Goal: Information Seeking & Learning: Learn about a topic

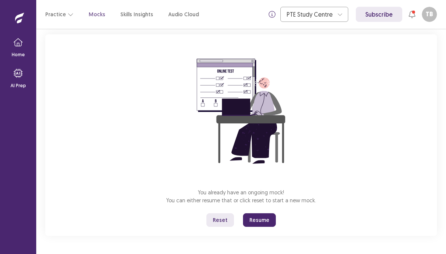
drag, startPoint x: 259, startPoint y: 216, endPoint x: 279, endPoint y: 185, distance: 36.9
click at [279, 185] on div "You already have an ongoing mock! You can either resume that or click reset to …" at bounding box center [240, 134] width 391 height 201
click at [220, 216] on button "Reset" at bounding box center [220, 220] width 28 height 14
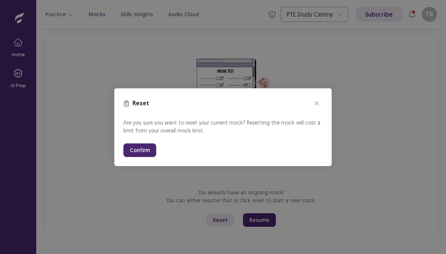
click at [138, 146] on button "Confirm" at bounding box center [139, 150] width 33 height 14
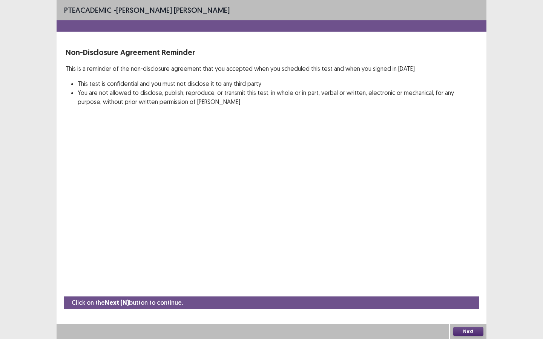
click at [445, 253] on button "Next" at bounding box center [468, 331] width 30 height 9
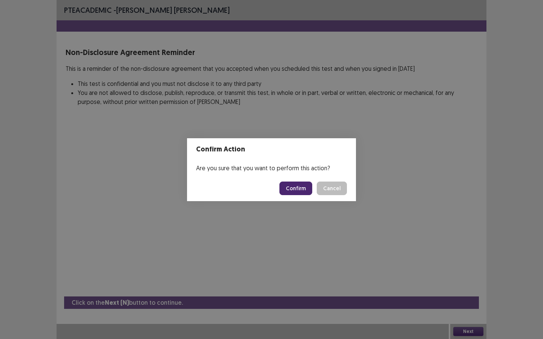
click at [299, 186] on button "Confirm" at bounding box center [295, 189] width 33 height 14
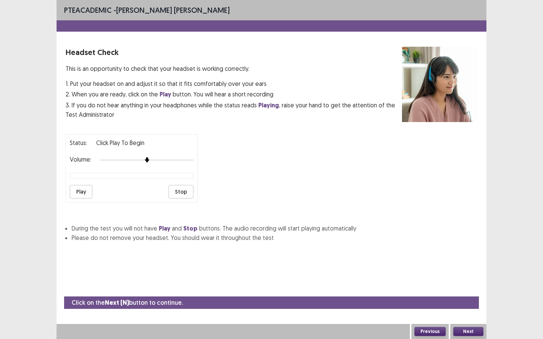
click at [79, 190] on button "Play" at bounding box center [81, 192] width 23 height 14
drag, startPoint x: 434, startPoint y: 335, endPoint x: 459, endPoint y: 312, distance: 33.9
click at [445, 253] on div "Click on the Next (N) button to continue. Previous Next" at bounding box center [272, 318] width 430 height 43
click at [445, 253] on button "Next" at bounding box center [468, 331] width 30 height 9
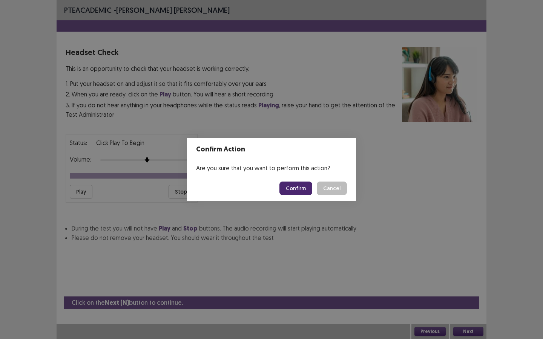
click at [295, 189] on button "Confirm" at bounding box center [295, 189] width 33 height 14
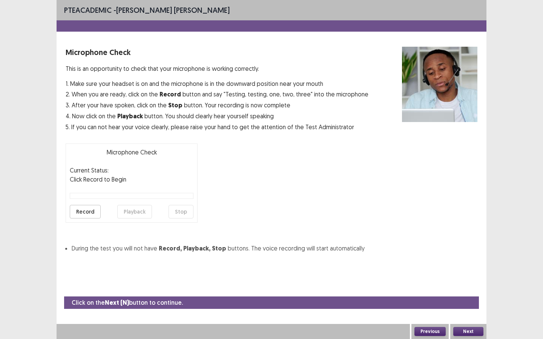
click at [445, 253] on button "Next" at bounding box center [468, 331] width 30 height 9
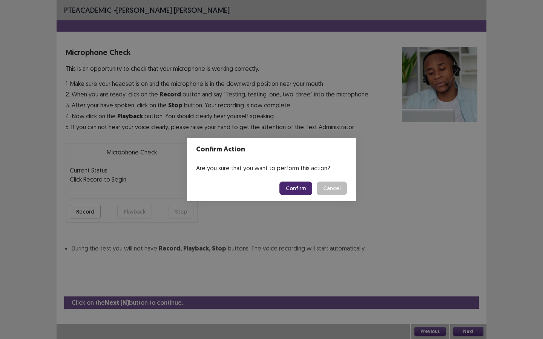
click at [287, 186] on button "Confirm" at bounding box center [295, 189] width 33 height 14
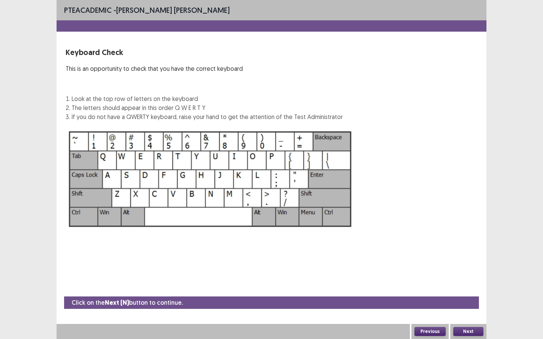
click at [445, 253] on button "Next" at bounding box center [468, 331] width 30 height 9
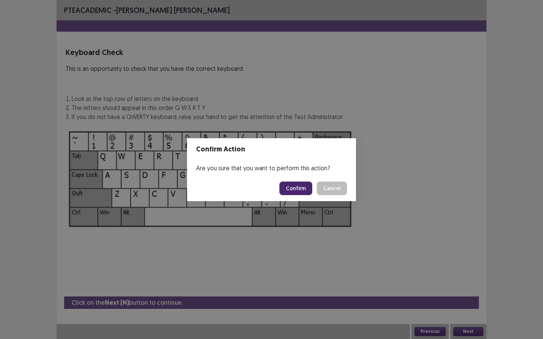
click at [295, 193] on button "Confirm" at bounding box center [295, 189] width 33 height 14
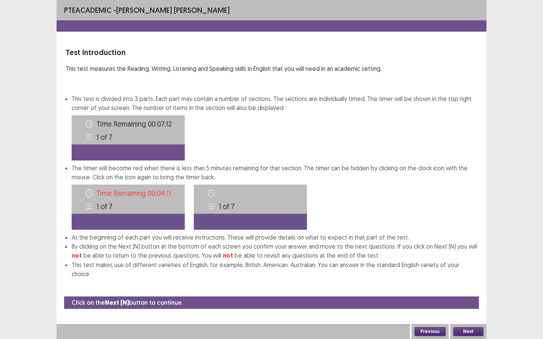
click at [423, 253] on button "Previous" at bounding box center [429, 331] width 31 height 9
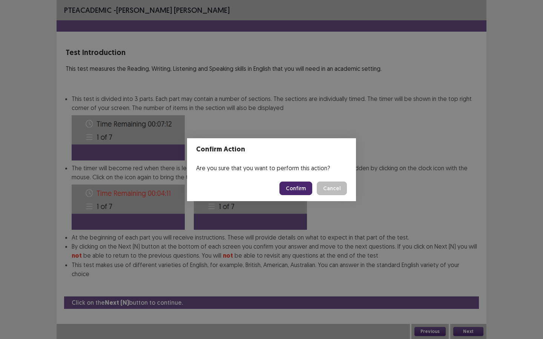
click at [290, 190] on button "Confirm" at bounding box center [295, 189] width 33 height 14
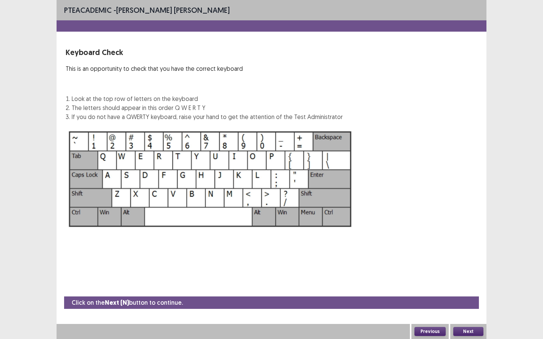
click at [445, 253] on div "Next" at bounding box center [468, 331] width 36 height 15
click at [445, 253] on button "Next" at bounding box center [468, 331] width 30 height 9
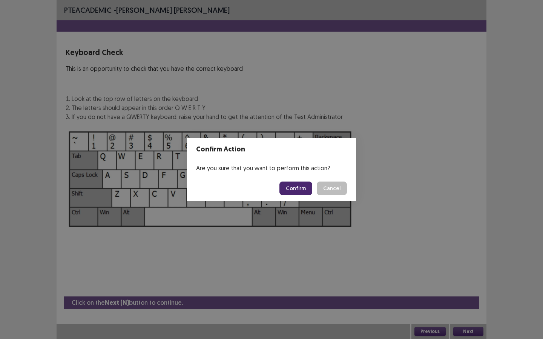
click at [299, 192] on button "Confirm" at bounding box center [295, 189] width 33 height 14
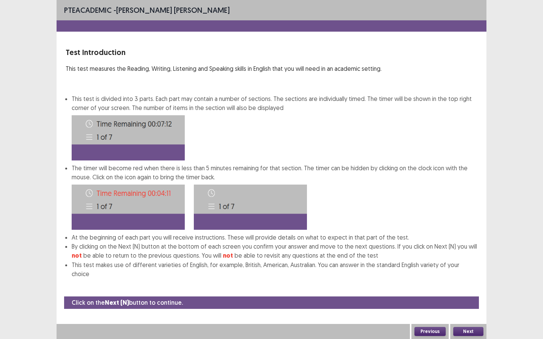
click at [445, 253] on button "Next" at bounding box center [468, 331] width 30 height 9
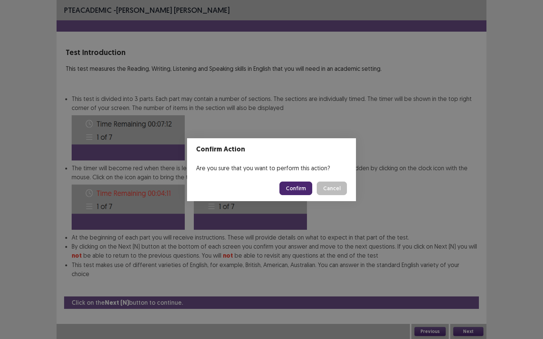
click at [293, 186] on button "Confirm" at bounding box center [295, 189] width 33 height 14
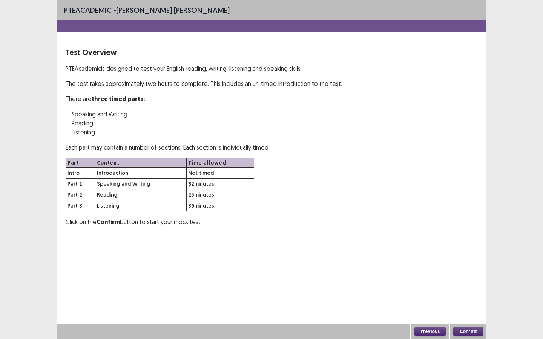
click at [445, 253] on button "Confirm" at bounding box center [468, 331] width 30 height 9
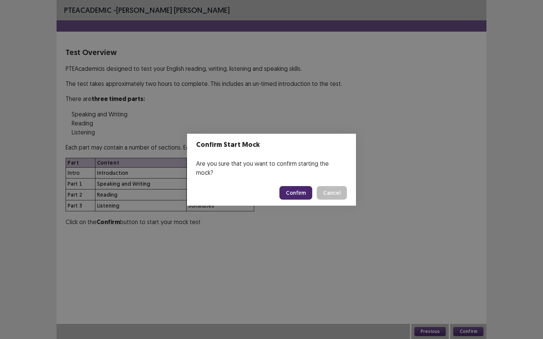
click at [295, 190] on button "Confirm" at bounding box center [295, 193] width 33 height 14
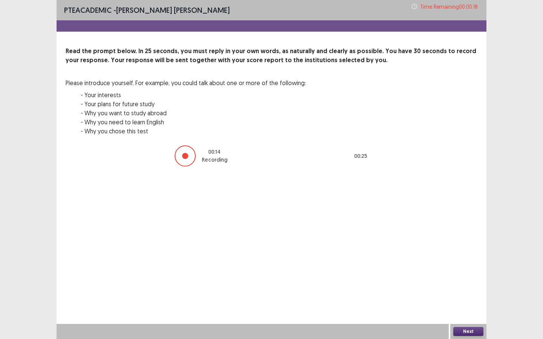
click at [445, 253] on button "Next" at bounding box center [468, 331] width 30 height 9
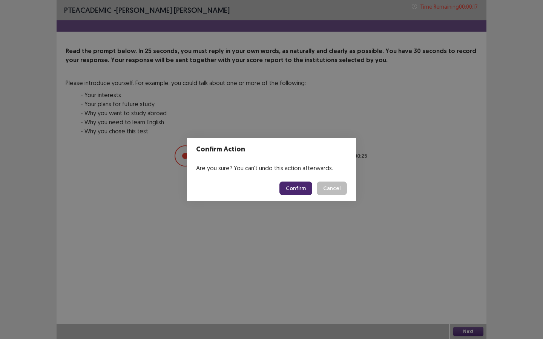
click at [311, 187] on button "Confirm" at bounding box center [295, 189] width 33 height 14
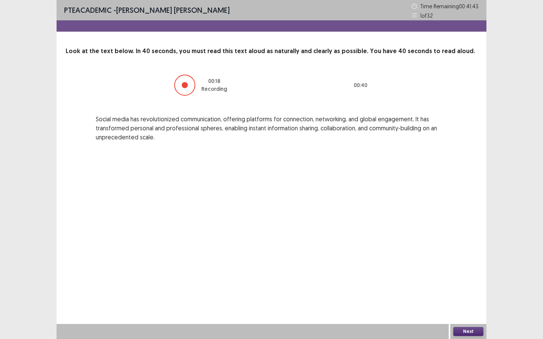
click at [445, 253] on button "Next" at bounding box center [468, 331] width 30 height 9
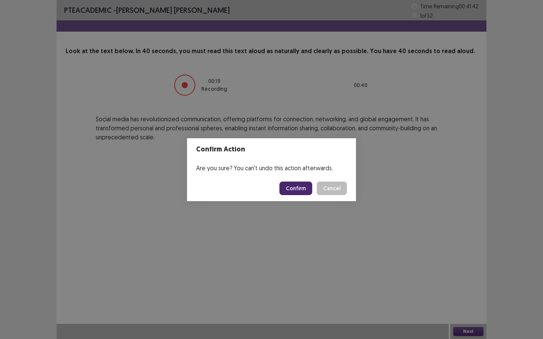
click at [299, 189] on button "Confirm" at bounding box center [295, 189] width 33 height 14
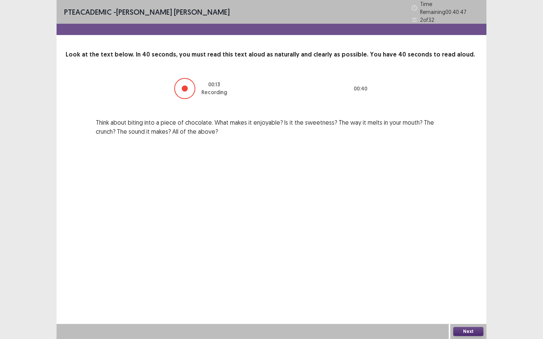
click at [445, 253] on button "Next" at bounding box center [468, 331] width 30 height 9
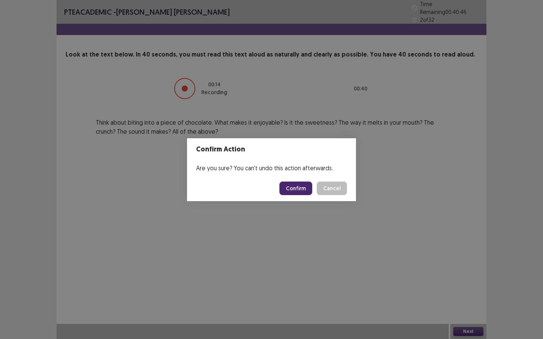
click at [299, 193] on button "Confirm" at bounding box center [295, 189] width 33 height 14
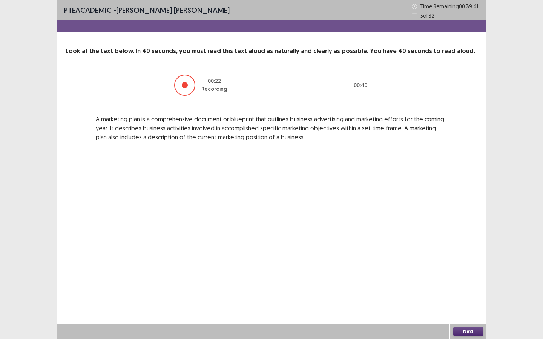
click at [445, 253] on button "Next" at bounding box center [468, 331] width 30 height 9
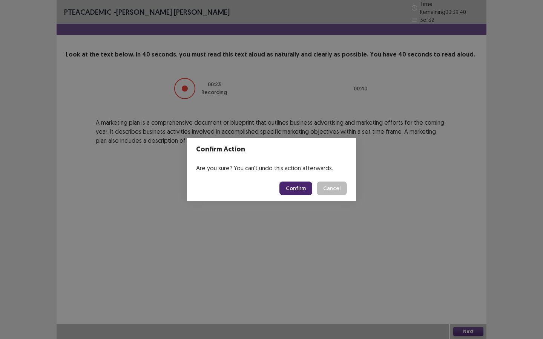
click at [300, 191] on button "Confirm" at bounding box center [295, 189] width 33 height 14
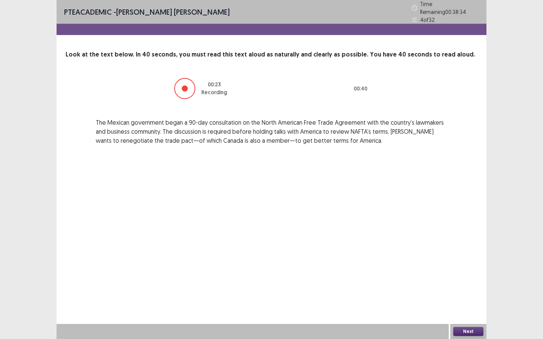
click at [445, 253] on button "Next" at bounding box center [468, 331] width 30 height 9
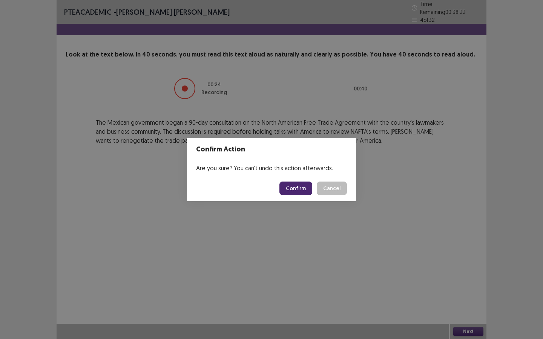
click at [299, 186] on button "Confirm" at bounding box center [295, 189] width 33 height 14
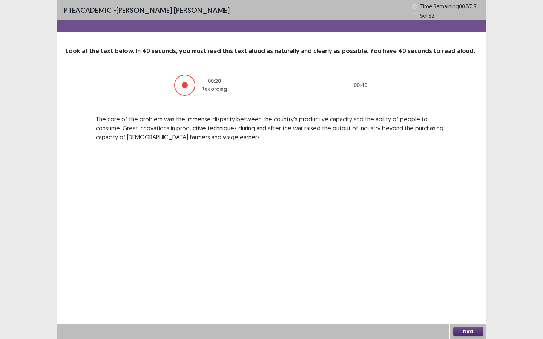
click at [445, 253] on button "Next" at bounding box center [468, 331] width 30 height 9
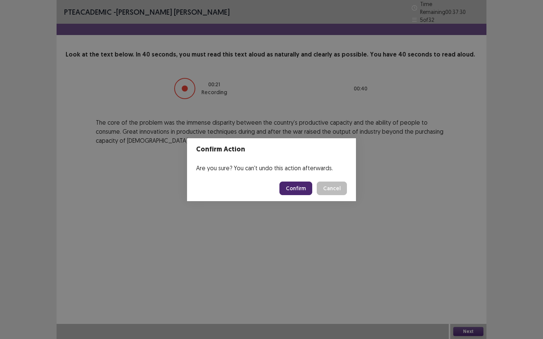
click at [301, 192] on button "Confirm" at bounding box center [295, 189] width 33 height 14
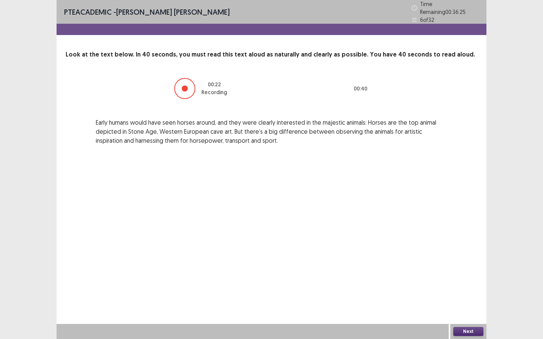
click at [445, 253] on button "Next" at bounding box center [468, 331] width 30 height 9
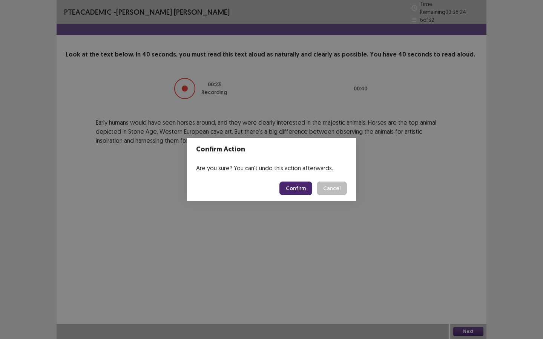
click at [298, 193] on button "Confirm" at bounding box center [295, 189] width 33 height 14
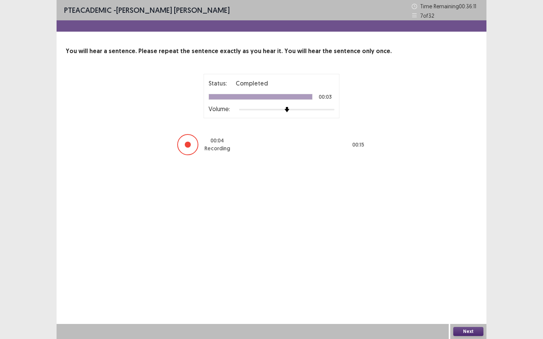
click at [445, 253] on button "Next" at bounding box center [468, 331] width 30 height 9
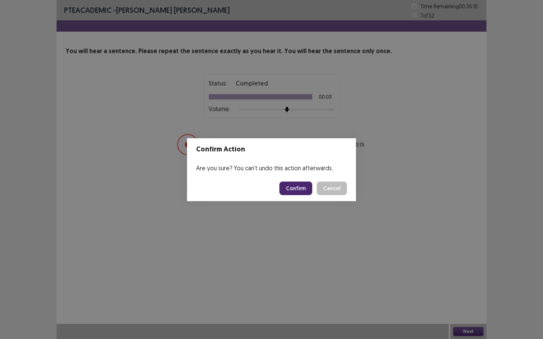
click at [294, 193] on button "Confirm" at bounding box center [295, 189] width 33 height 14
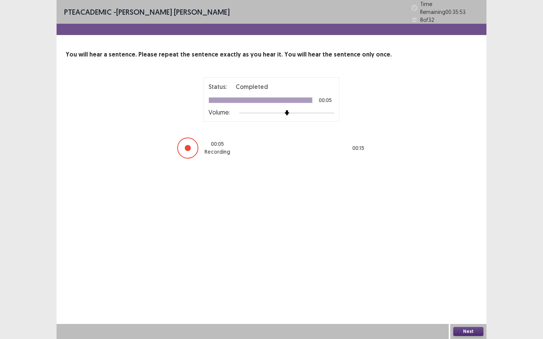
click at [445, 253] on button "Next" at bounding box center [468, 331] width 30 height 9
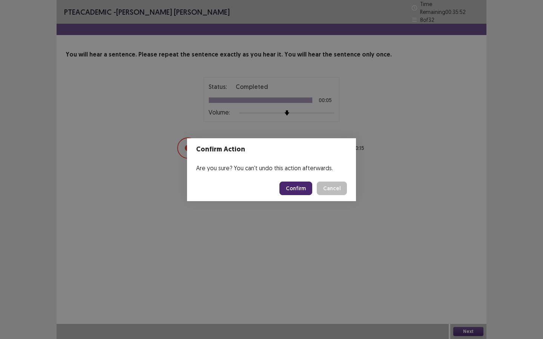
click at [303, 191] on button "Confirm" at bounding box center [295, 189] width 33 height 14
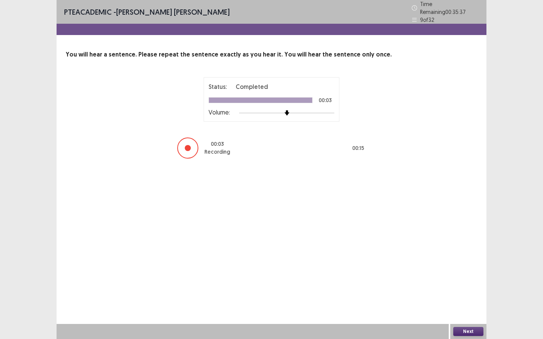
click at [445, 253] on button "Next" at bounding box center [468, 331] width 30 height 9
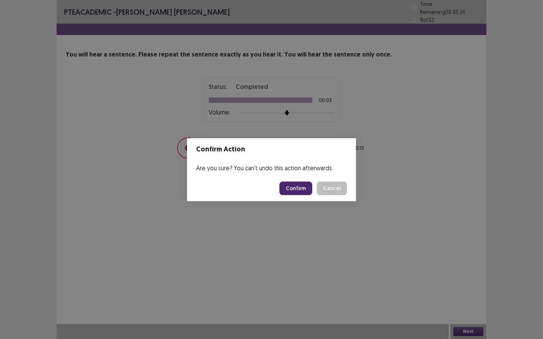
click at [289, 189] on button "Confirm" at bounding box center [295, 189] width 33 height 14
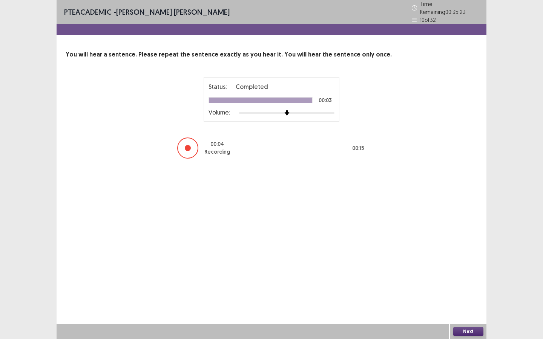
click at [445, 253] on button "Next" at bounding box center [468, 331] width 30 height 9
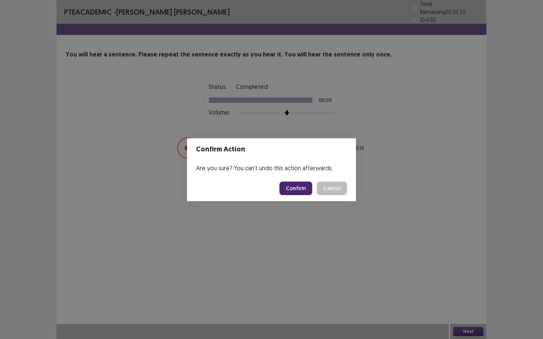
click at [307, 192] on button "Confirm" at bounding box center [295, 189] width 33 height 14
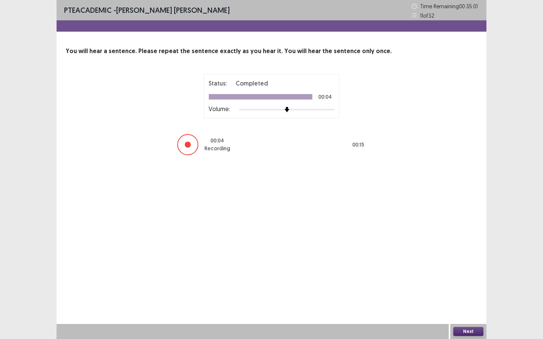
click at [445, 253] on button "Next" at bounding box center [468, 331] width 30 height 9
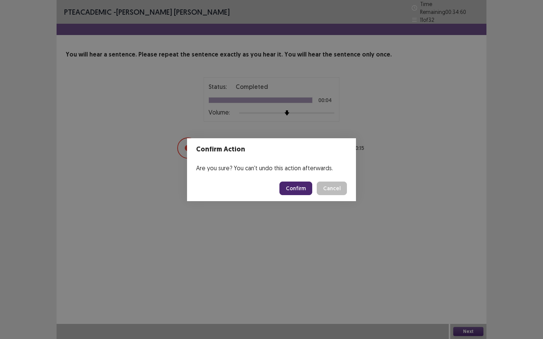
click at [305, 186] on button "Confirm" at bounding box center [295, 189] width 33 height 14
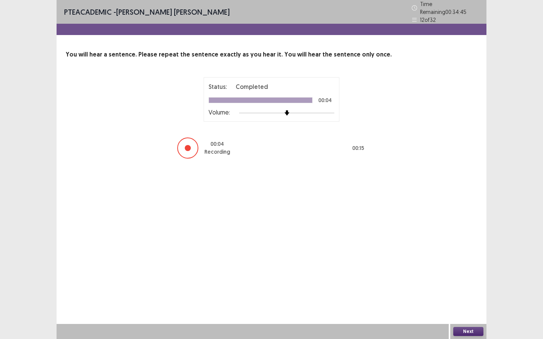
click at [445, 253] on button "Next" at bounding box center [468, 331] width 30 height 9
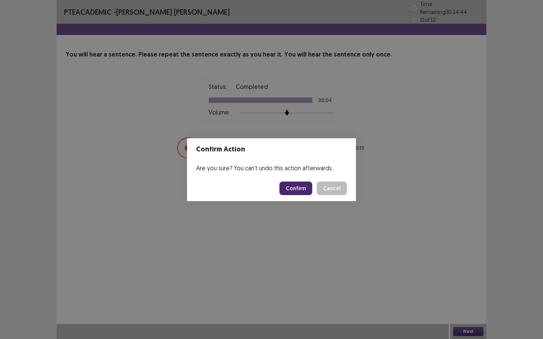
click at [286, 188] on button "Confirm" at bounding box center [295, 189] width 33 height 14
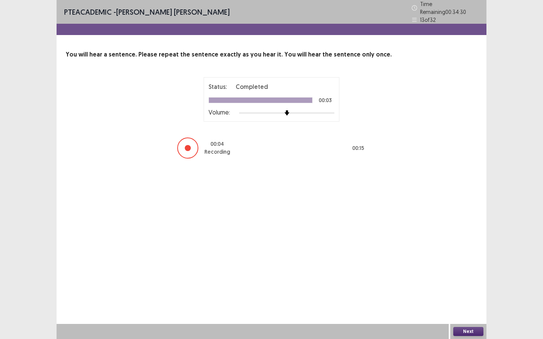
click at [445, 253] on button "Next" at bounding box center [468, 331] width 30 height 9
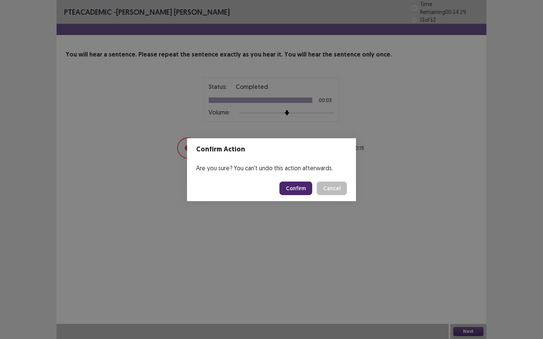
click at [298, 191] on button "Confirm" at bounding box center [295, 189] width 33 height 14
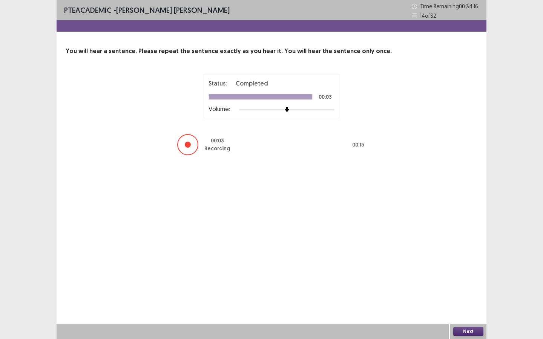
click at [445, 253] on button "Next" at bounding box center [468, 331] width 30 height 9
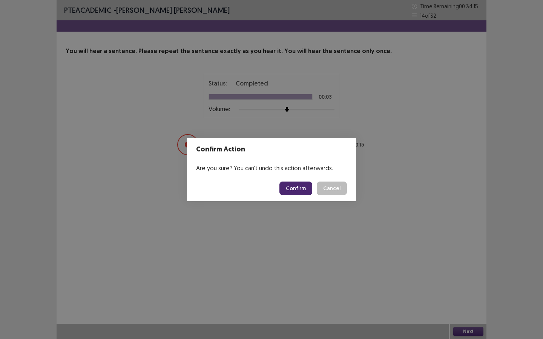
click at [307, 189] on button "Confirm" at bounding box center [295, 189] width 33 height 14
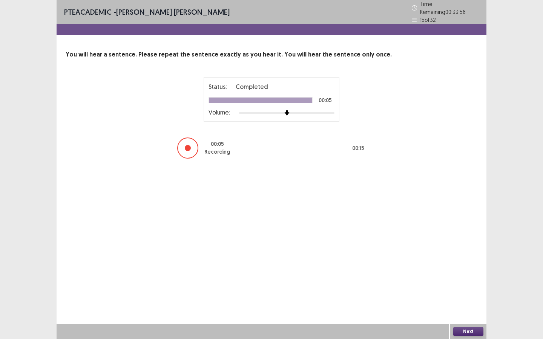
click at [445, 253] on button "Next" at bounding box center [468, 331] width 30 height 9
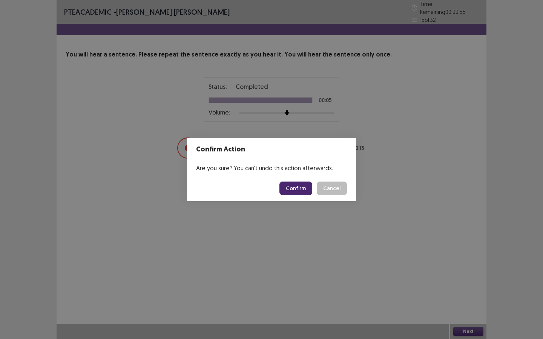
click at [302, 182] on button "Confirm" at bounding box center [295, 189] width 33 height 14
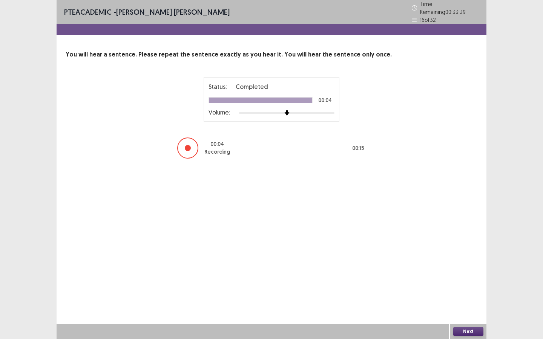
click at [445, 253] on button "Next" at bounding box center [468, 331] width 30 height 9
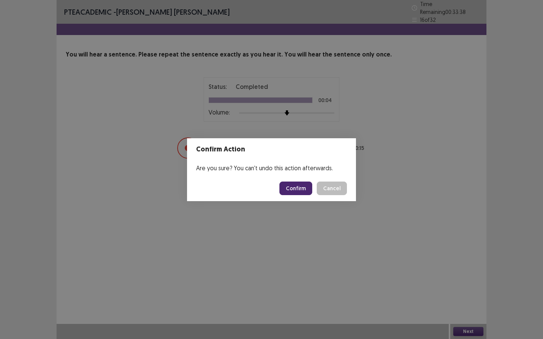
click at [298, 193] on button "Confirm" at bounding box center [295, 189] width 33 height 14
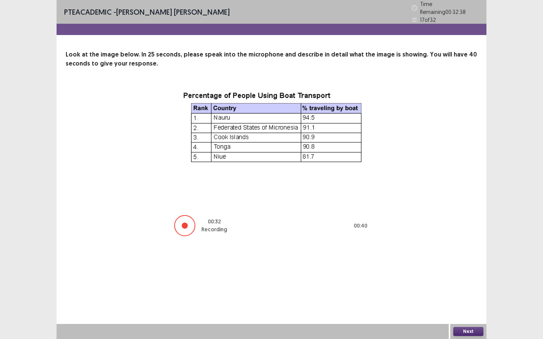
click at [445, 253] on button "Next" at bounding box center [468, 331] width 30 height 9
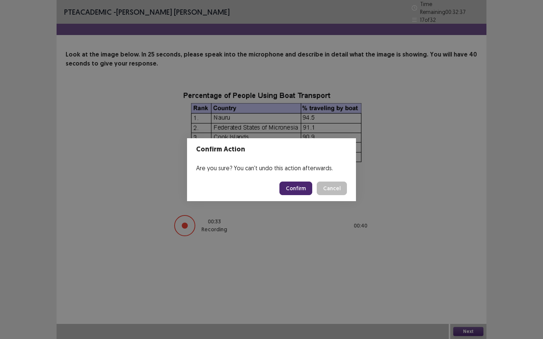
click at [291, 190] on button "Confirm" at bounding box center [295, 189] width 33 height 14
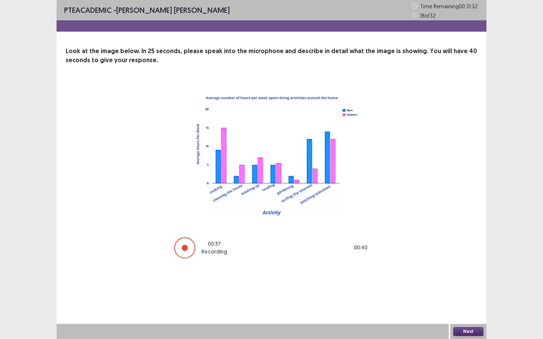
click at [445, 253] on button "Next" at bounding box center [468, 331] width 30 height 9
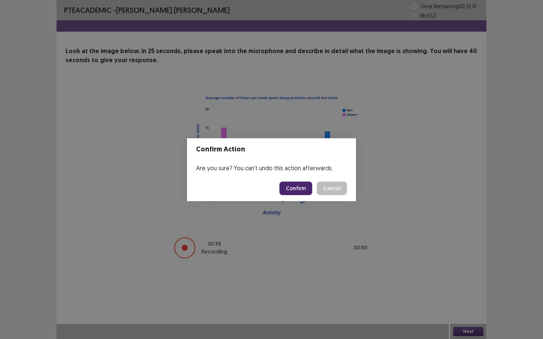
click at [291, 185] on button "Confirm" at bounding box center [295, 189] width 33 height 14
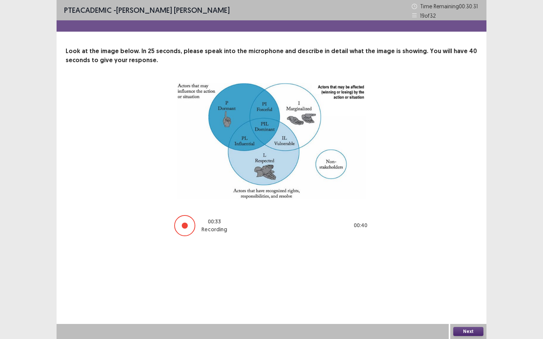
click at [445, 253] on button "Next" at bounding box center [468, 331] width 30 height 9
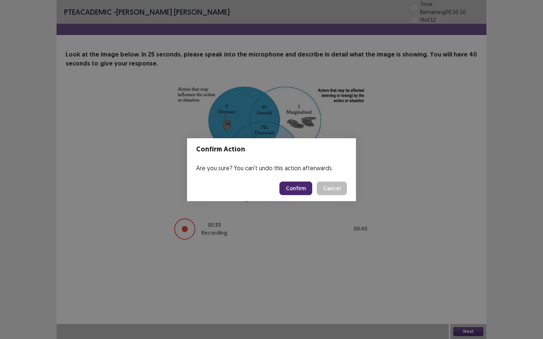
click at [297, 192] on button "Confirm" at bounding box center [295, 189] width 33 height 14
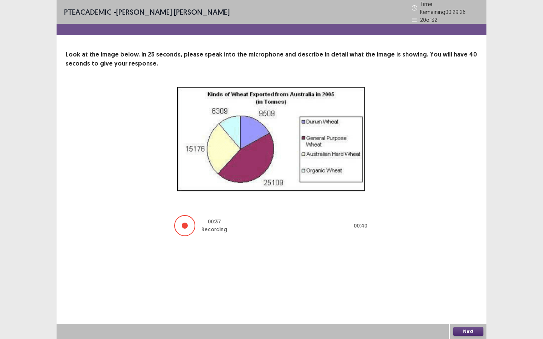
click at [445, 253] on button "Next" at bounding box center [468, 331] width 30 height 9
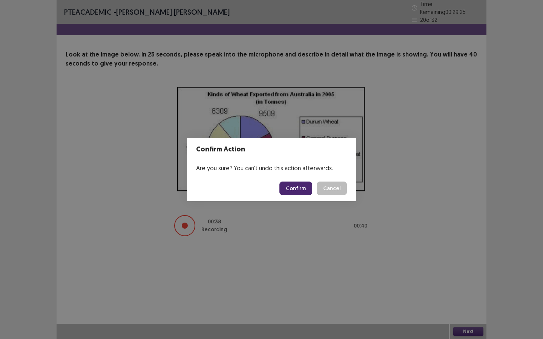
click at [307, 191] on button "Confirm" at bounding box center [295, 189] width 33 height 14
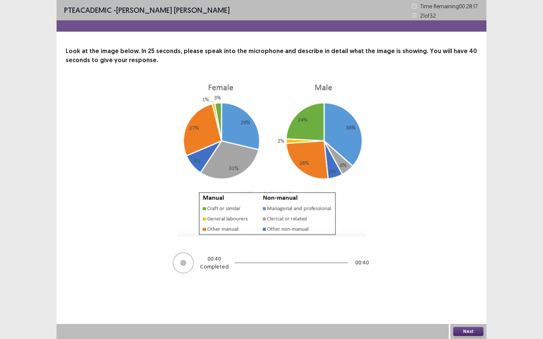
click at [445, 253] on button "Next" at bounding box center [468, 331] width 30 height 9
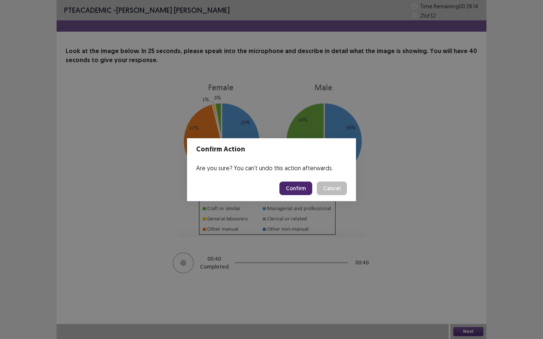
click at [310, 188] on button "Confirm" at bounding box center [295, 189] width 33 height 14
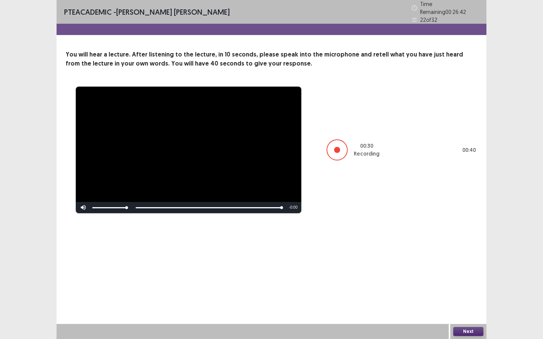
click at [445, 253] on button "Next" at bounding box center [468, 331] width 30 height 9
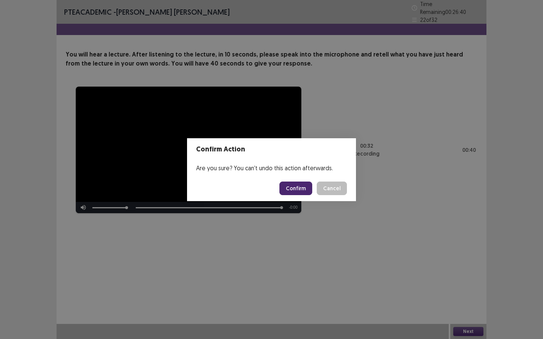
click at [293, 187] on button "Confirm" at bounding box center [295, 189] width 33 height 14
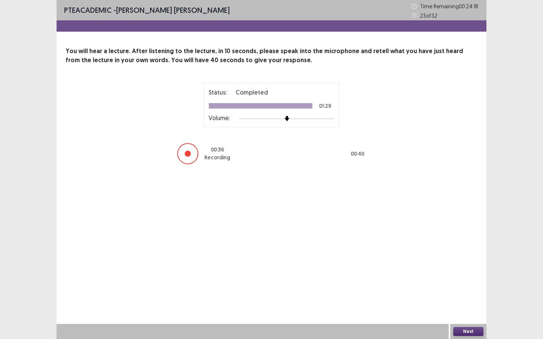
click at [445, 253] on button "Next" at bounding box center [468, 331] width 30 height 9
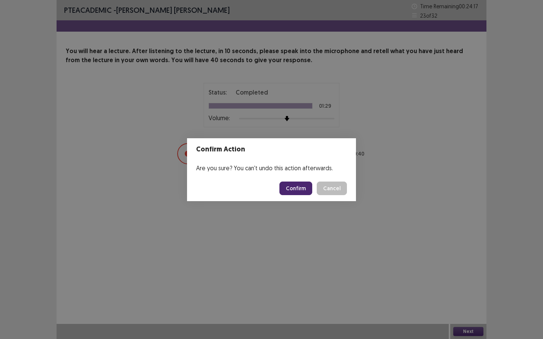
click at [293, 188] on button "Confirm" at bounding box center [295, 189] width 33 height 14
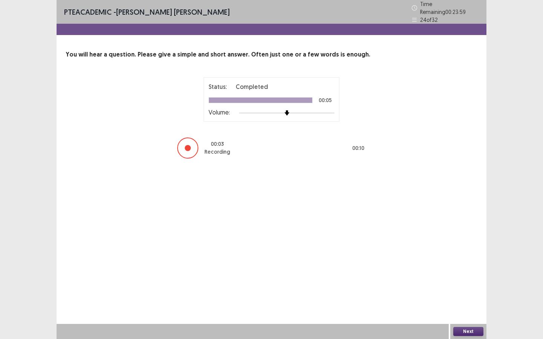
click at [445, 253] on button "Next" at bounding box center [468, 331] width 30 height 9
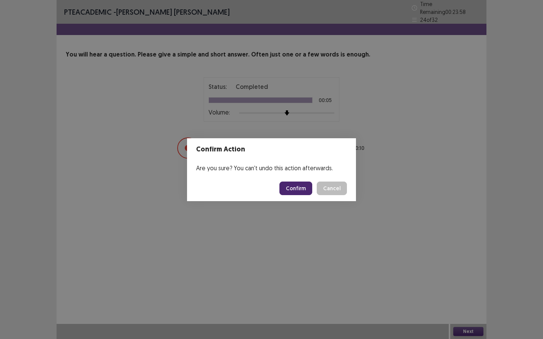
click at [300, 183] on button "Confirm" at bounding box center [295, 189] width 33 height 14
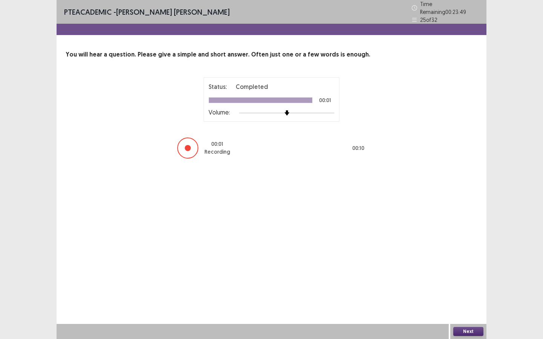
click at [445, 253] on button "Next" at bounding box center [468, 331] width 30 height 9
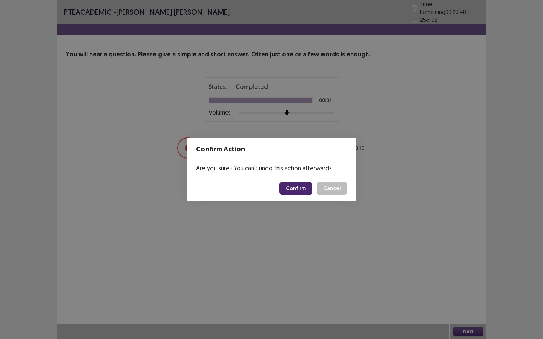
click at [303, 193] on button "Confirm" at bounding box center [295, 189] width 33 height 14
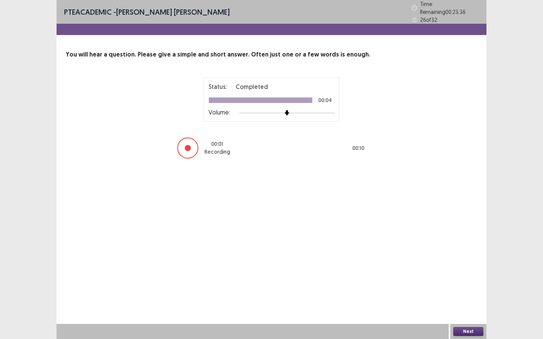
click at [445, 253] on button "Next" at bounding box center [468, 331] width 30 height 9
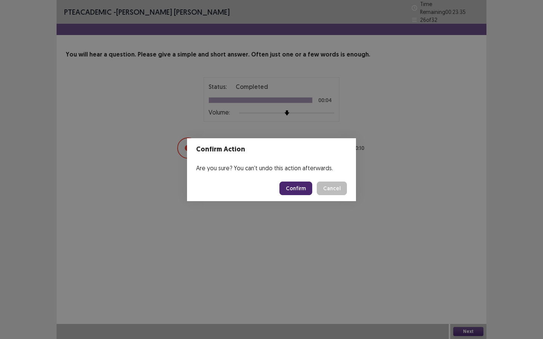
click at [297, 191] on button "Confirm" at bounding box center [295, 189] width 33 height 14
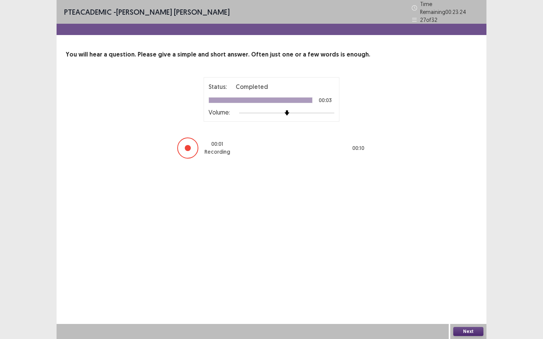
click at [445, 253] on button "Next" at bounding box center [468, 331] width 30 height 9
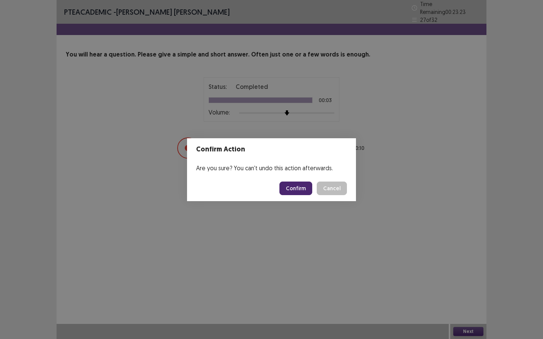
click at [307, 187] on button "Confirm" at bounding box center [295, 189] width 33 height 14
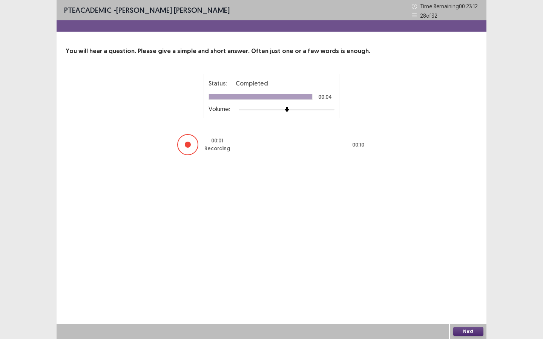
click at [445, 253] on button "Next" at bounding box center [468, 331] width 30 height 9
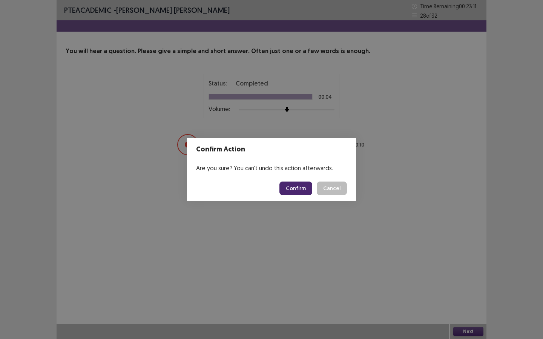
click at [287, 188] on button "Confirm" at bounding box center [295, 189] width 33 height 14
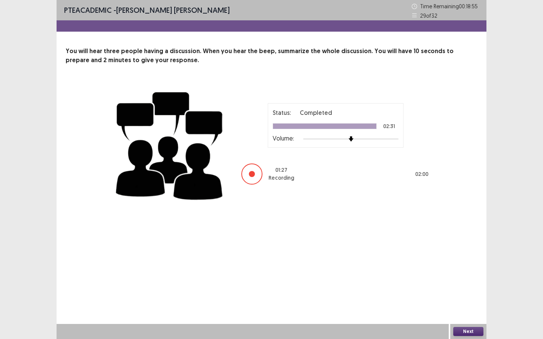
click at [445, 253] on button "Next" at bounding box center [468, 331] width 30 height 9
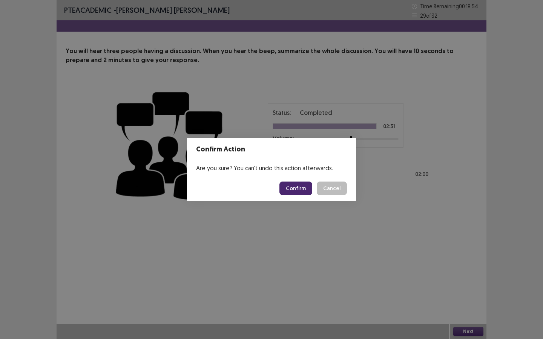
click at [303, 188] on button "Confirm" at bounding box center [295, 189] width 33 height 14
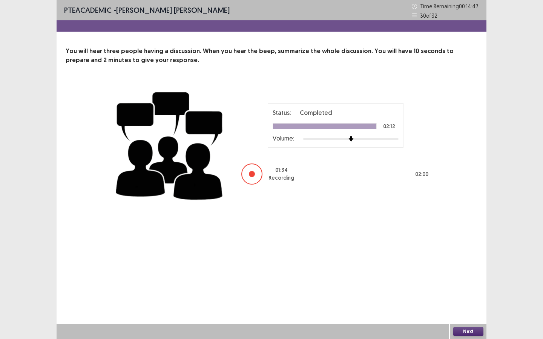
click at [445, 253] on button "Next" at bounding box center [468, 331] width 30 height 9
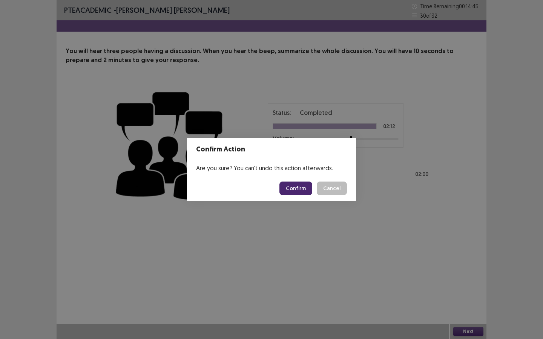
click at [296, 188] on button "Confirm" at bounding box center [295, 189] width 33 height 14
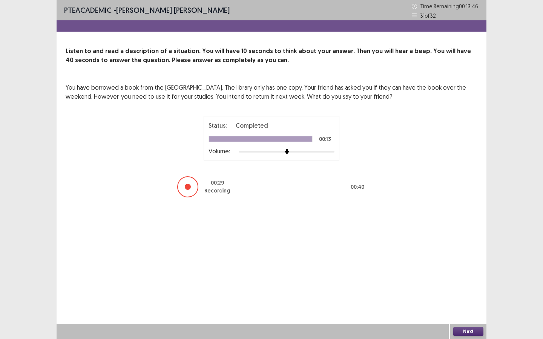
click at [445, 253] on button "Next" at bounding box center [468, 331] width 30 height 9
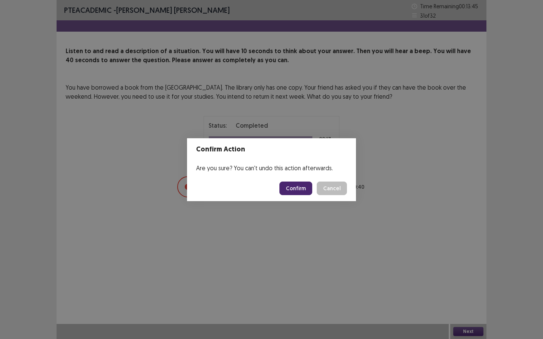
click at [299, 187] on button "Confirm" at bounding box center [295, 189] width 33 height 14
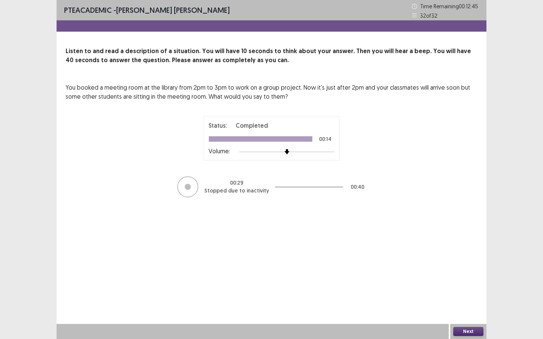
click at [445, 253] on button "Next" at bounding box center [468, 331] width 30 height 9
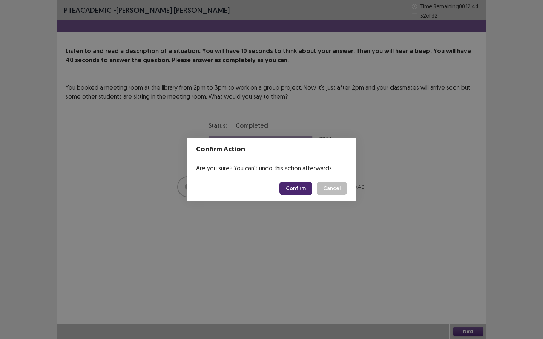
click at [305, 192] on button "Confirm" at bounding box center [295, 189] width 33 height 14
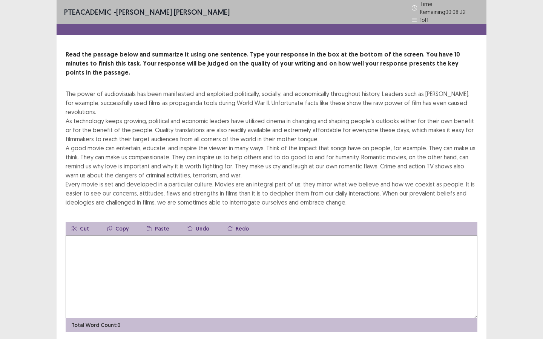
click at [245, 245] on textarea at bounding box center [272, 277] width 412 height 83
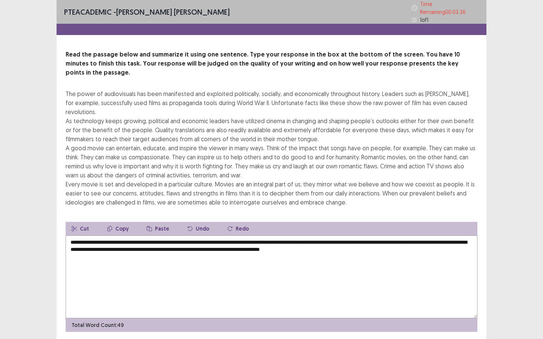
click at [86, 236] on textarea "**********" at bounding box center [272, 277] width 412 height 83
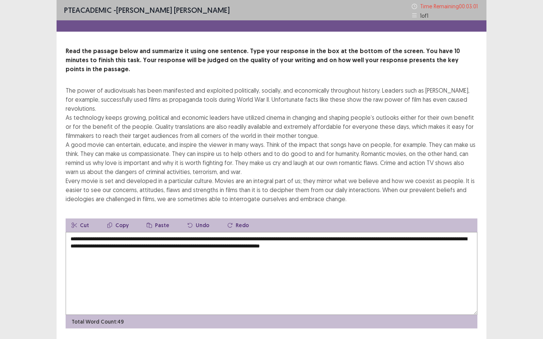
click at [274, 232] on textarea "**********" at bounding box center [272, 273] width 412 height 83
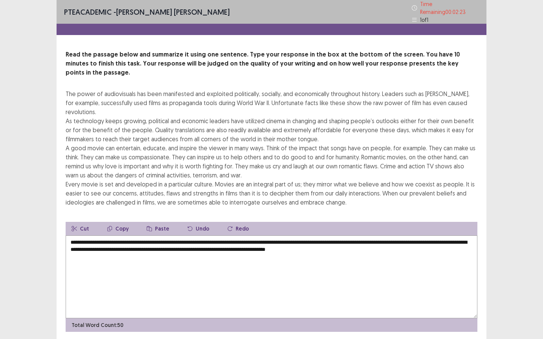
click at [383, 238] on textarea "**********" at bounding box center [272, 277] width 412 height 83
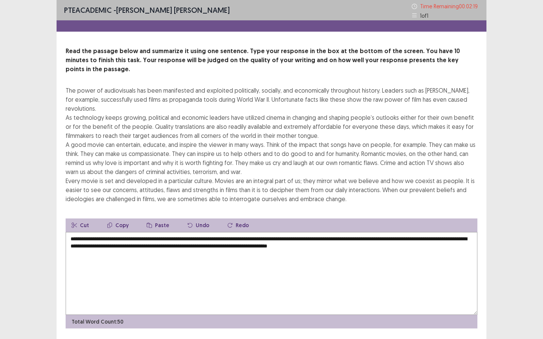
click at [411, 240] on textarea "**********" at bounding box center [272, 273] width 412 height 83
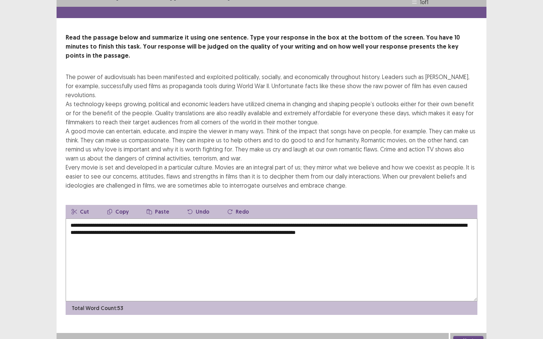
type textarea "**********"
click at [445, 253] on button "Next" at bounding box center [468, 340] width 30 height 9
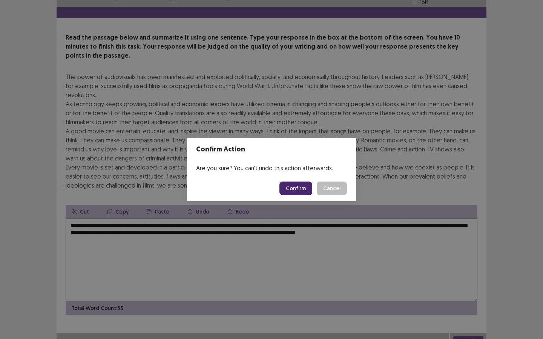
click at [298, 188] on button "Confirm" at bounding box center [295, 189] width 33 height 14
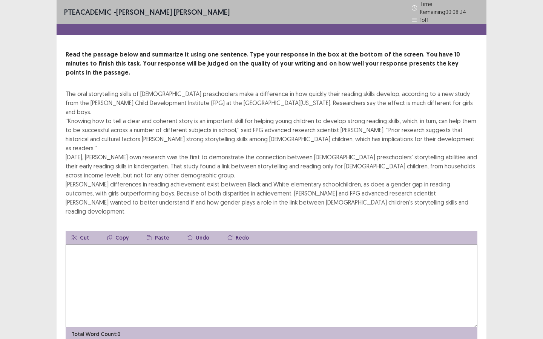
click at [184, 253] on textarea at bounding box center [272, 286] width 412 height 83
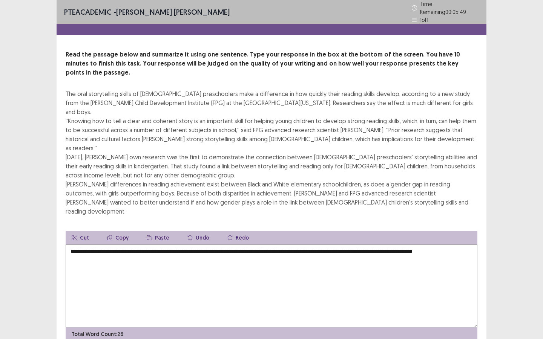
click at [121, 245] on textarea "**********" at bounding box center [272, 286] width 412 height 83
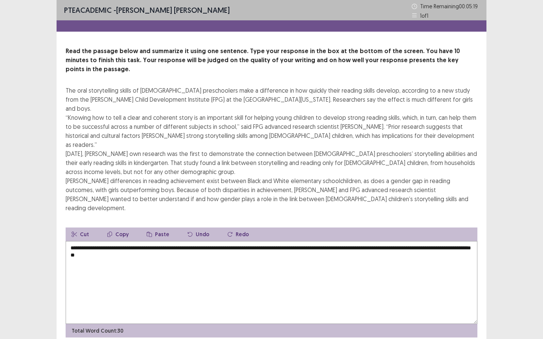
click at [176, 241] on textarea "**********" at bounding box center [272, 282] width 412 height 83
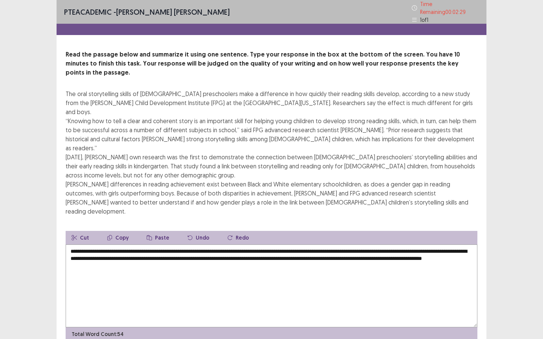
drag, startPoint x: 270, startPoint y: 231, endPoint x: 244, endPoint y: 230, distance: 26.0
click at [244, 245] on textarea "**********" at bounding box center [272, 286] width 412 height 83
click at [445, 245] on textarea "**********" at bounding box center [272, 286] width 412 height 83
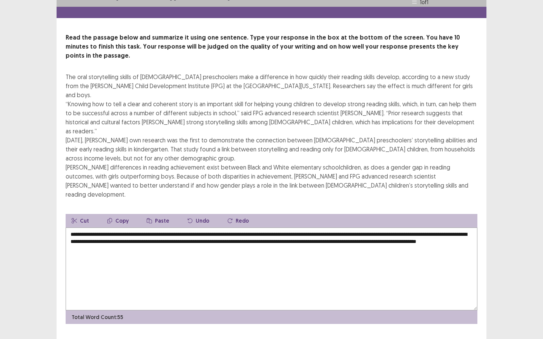
type textarea "**********"
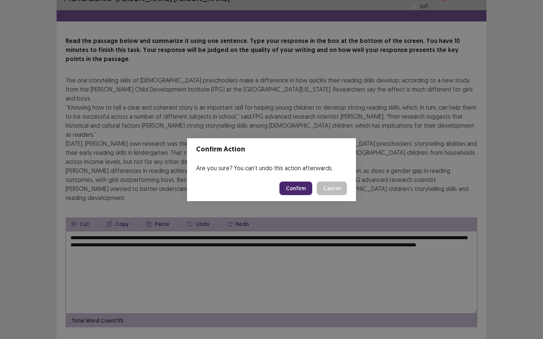
click at [302, 184] on button "Confirm" at bounding box center [295, 189] width 33 height 14
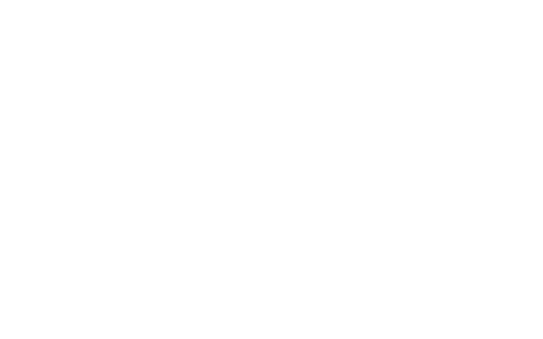
scroll to position [0, 0]
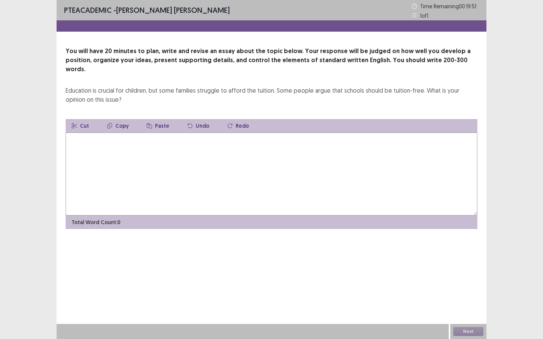
click at [145, 141] on textarea at bounding box center [272, 174] width 412 height 83
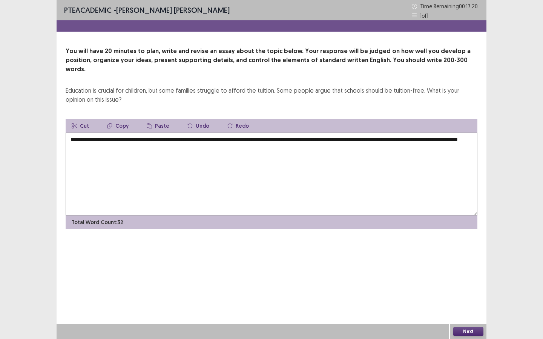
drag, startPoint x: 164, startPoint y: 131, endPoint x: 151, endPoint y: 131, distance: 13.6
click at [151, 133] on textarea "**********" at bounding box center [272, 174] width 412 height 83
drag, startPoint x: 151, startPoint y: 132, endPoint x: 163, endPoint y: 132, distance: 12.1
click at [163, 133] on textarea "**********" at bounding box center [272, 174] width 412 height 83
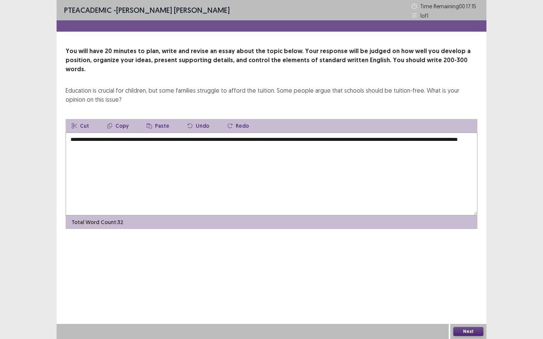
click at [121, 119] on button "Copy" at bounding box center [118, 126] width 34 height 14
click at [166, 138] on textarea "**********" at bounding box center [272, 174] width 412 height 83
click at [282, 138] on textarea "**********" at bounding box center [272, 174] width 412 height 83
click at [327, 142] on textarea "**********" at bounding box center [272, 174] width 412 height 83
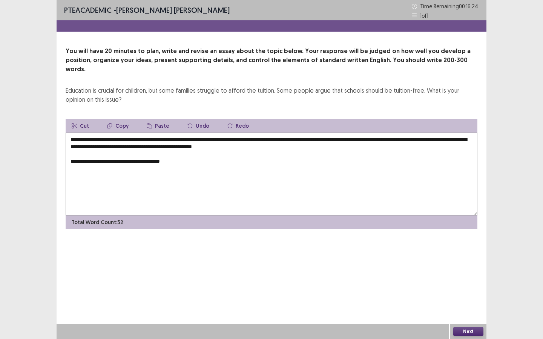
paste textarea "*******"
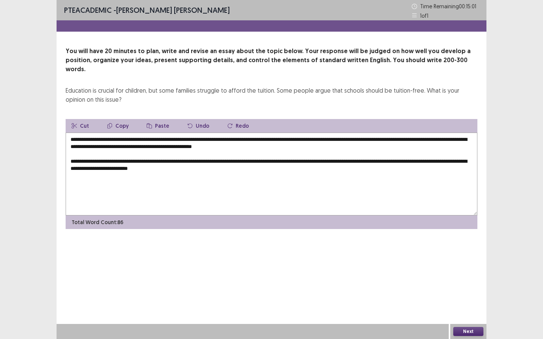
click at [182, 160] on textarea "**********" at bounding box center [272, 174] width 412 height 83
click at [226, 160] on textarea "**********" at bounding box center [272, 174] width 412 height 83
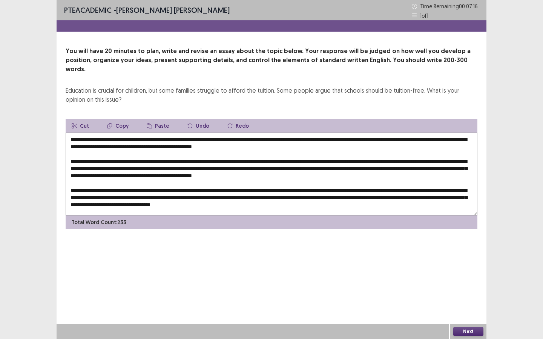
click at [246, 133] on textarea at bounding box center [272, 174] width 412 height 83
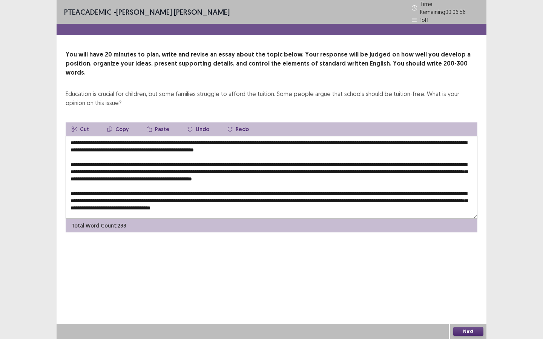
click at [445, 136] on textarea at bounding box center [272, 177] width 412 height 83
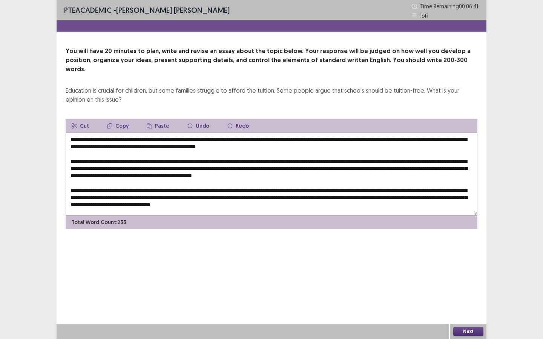
click at [129, 138] on textarea at bounding box center [272, 174] width 412 height 83
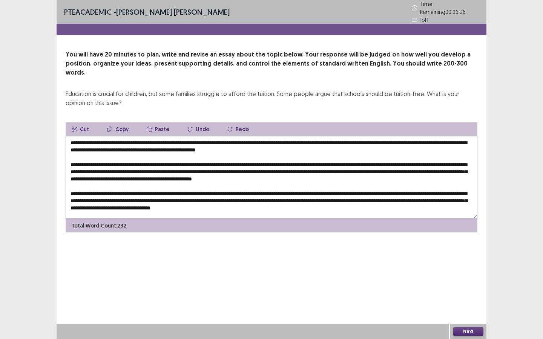
click at [112, 139] on textarea at bounding box center [272, 177] width 412 height 83
click at [151, 136] on textarea at bounding box center [272, 177] width 412 height 83
click at [83, 161] on textarea at bounding box center [272, 177] width 412 height 83
click at [189, 161] on textarea at bounding box center [272, 177] width 412 height 83
click at [390, 161] on textarea at bounding box center [272, 177] width 412 height 83
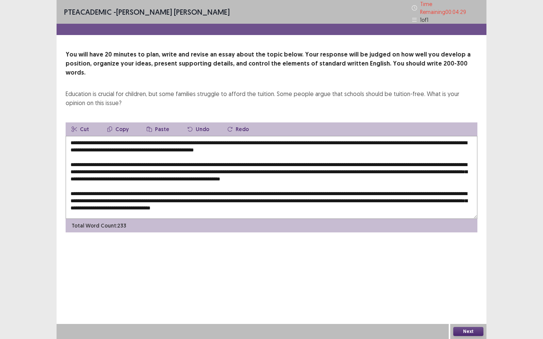
click at [151, 166] on textarea at bounding box center [272, 177] width 412 height 83
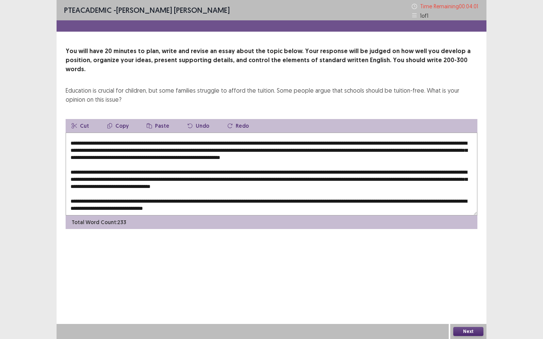
scroll to position [20, 0]
click at [164, 162] on textarea at bounding box center [272, 174] width 412 height 83
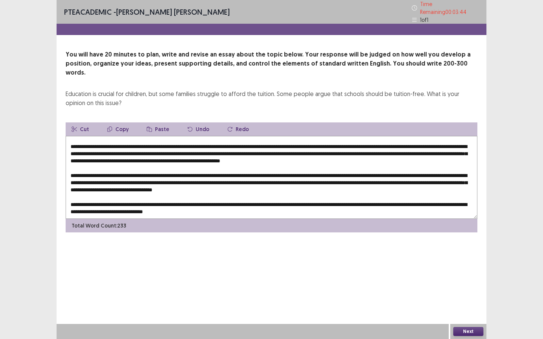
click at [269, 163] on textarea at bounding box center [272, 177] width 412 height 83
click at [424, 185] on textarea at bounding box center [272, 177] width 412 height 83
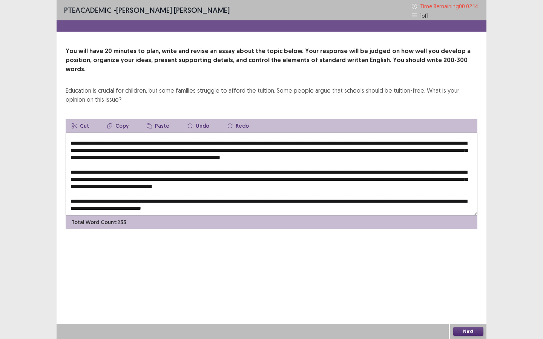
click at [242, 196] on textarea at bounding box center [272, 174] width 412 height 83
click at [242, 192] on textarea at bounding box center [272, 174] width 412 height 83
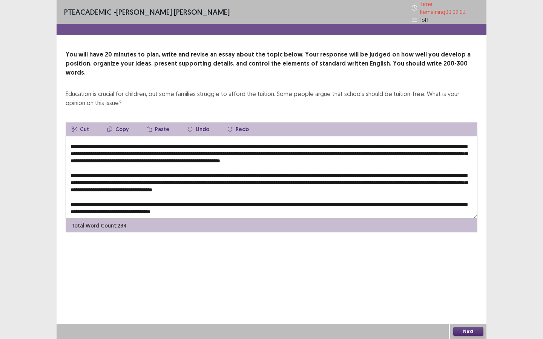
drag, startPoint x: 227, startPoint y: 192, endPoint x: 220, endPoint y: 192, distance: 6.8
click at [220, 192] on textarea at bounding box center [272, 177] width 412 height 83
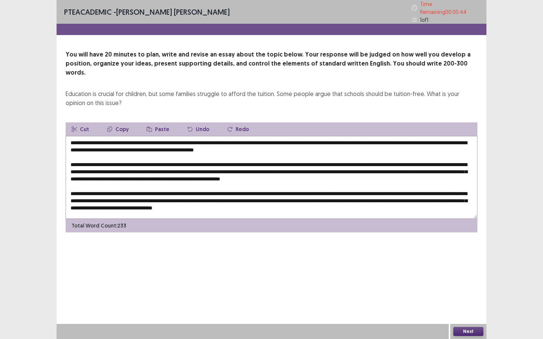
drag, startPoint x: 190, startPoint y: 130, endPoint x: 176, endPoint y: 132, distance: 14.0
click at [176, 136] on textarea at bounding box center [272, 177] width 412 height 83
click at [252, 176] on textarea at bounding box center [272, 177] width 412 height 83
type textarea "**********"
click at [445, 253] on button "Next" at bounding box center [468, 331] width 30 height 9
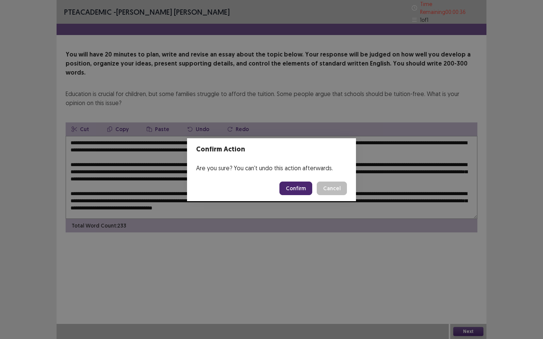
click at [298, 190] on button "Confirm" at bounding box center [295, 189] width 33 height 14
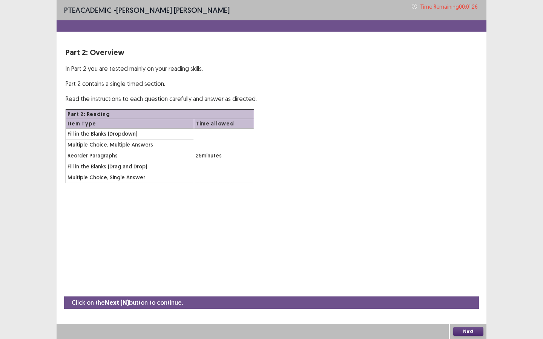
click at [445, 253] on button "Next" at bounding box center [468, 331] width 30 height 9
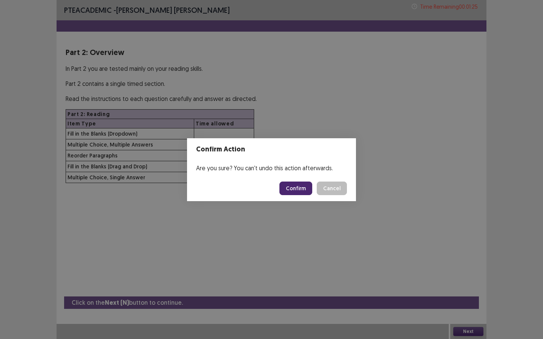
click at [295, 186] on button "Confirm" at bounding box center [295, 189] width 33 height 14
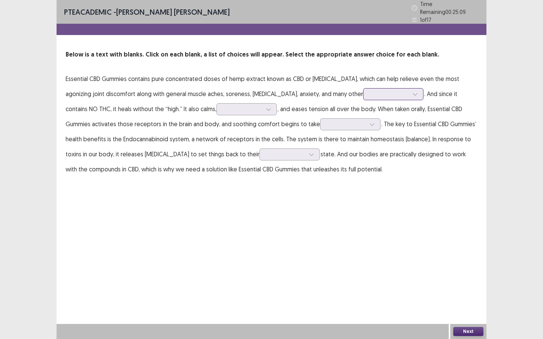
click at [370, 94] on div at bounding box center [389, 94] width 39 height 7
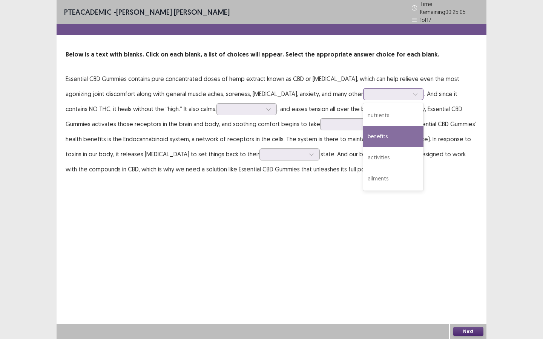
click at [363, 140] on div "benefits" at bounding box center [393, 136] width 60 height 21
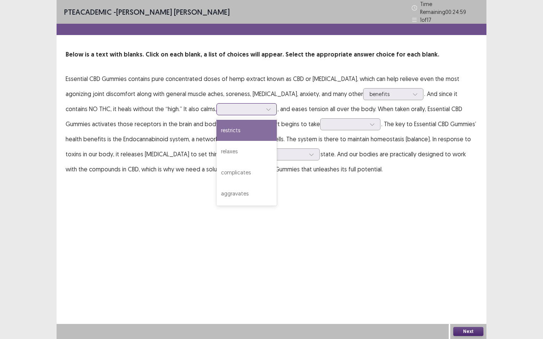
click at [223, 109] on div at bounding box center [242, 109] width 39 height 7
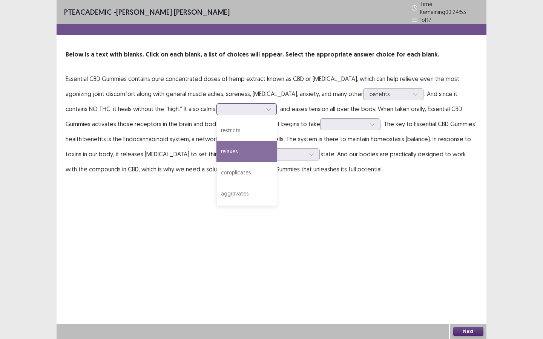
click at [216, 149] on div "relaxes" at bounding box center [246, 151] width 60 height 21
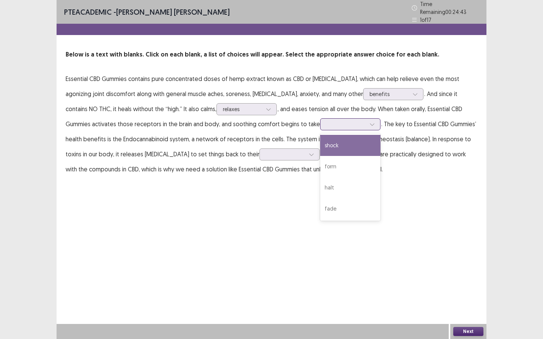
click at [320, 125] on div at bounding box center [350, 124] width 60 height 12
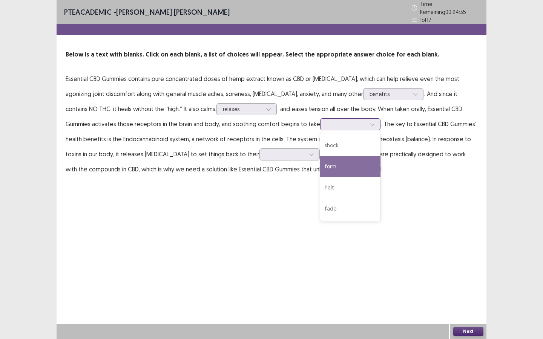
click at [320, 164] on div "form" at bounding box center [350, 166] width 60 height 21
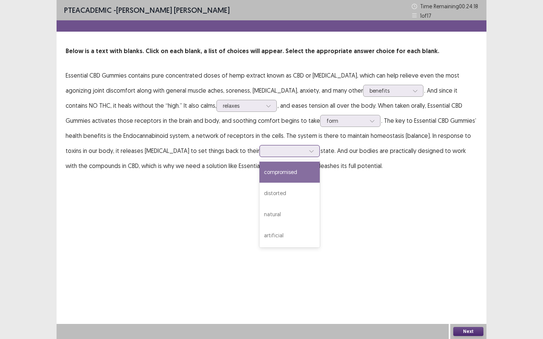
click at [265, 155] on div at bounding box center [285, 151] width 41 height 9
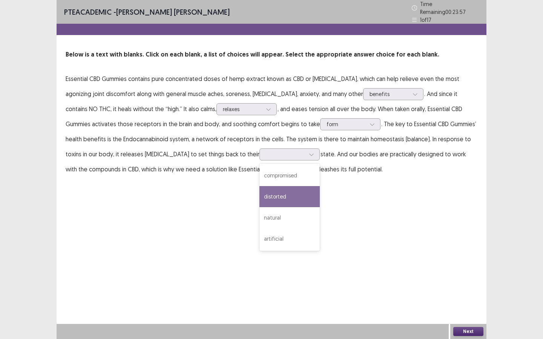
click at [402, 159] on p "Essential CBD Gummies contains pure concentrated doses of hemp extract known as…" at bounding box center [272, 124] width 412 height 106
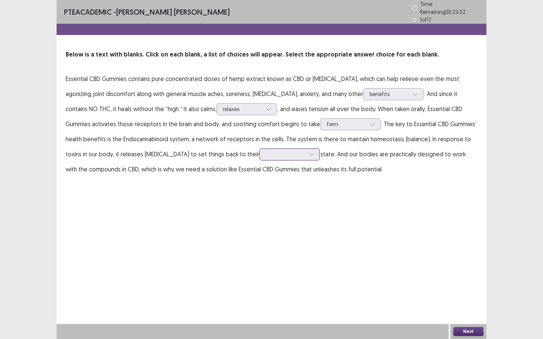
click at [266, 151] on div at bounding box center [285, 154] width 39 height 7
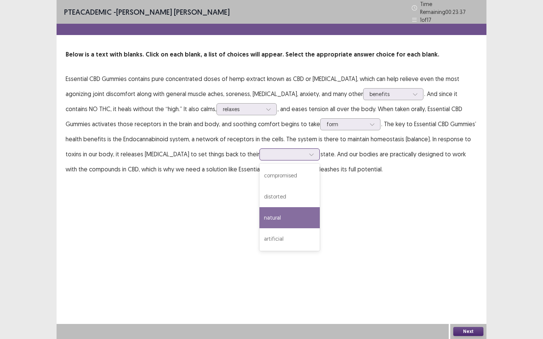
click at [259, 215] on div "natural" at bounding box center [289, 217] width 60 height 21
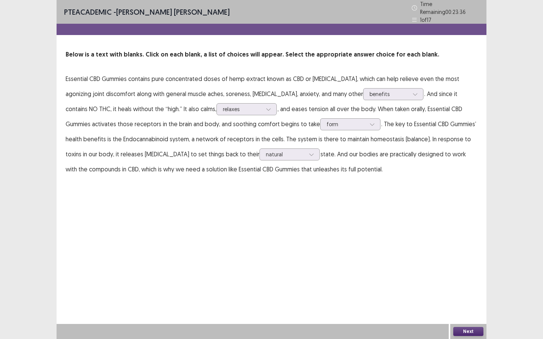
click at [445, 253] on div "PTE academic - [PERSON_NAME] [PERSON_NAME] Time Remaining 00 : 23 : 36 1 of 17 …" at bounding box center [272, 169] width 430 height 339
click at [445, 253] on button "Next" at bounding box center [468, 331] width 30 height 9
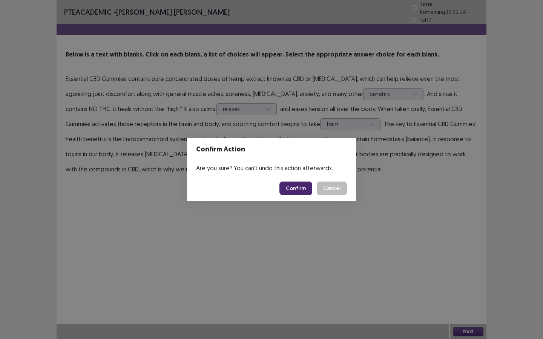
click at [286, 189] on button "Confirm" at bounding box center [295, 189] width 33 height 14
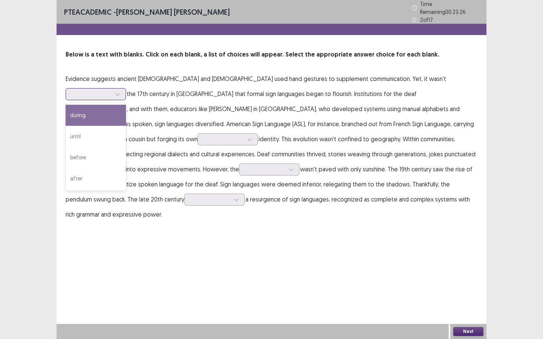
click at [111, 91] on div at bounding box center [91, 94] width 39 height 7
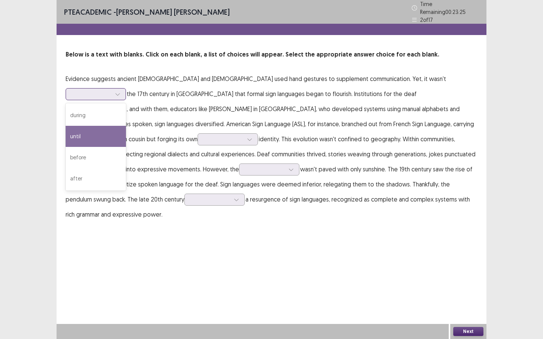
click at [126, 126] on div "until" at bounding box center [96, 136] width 60 height 21
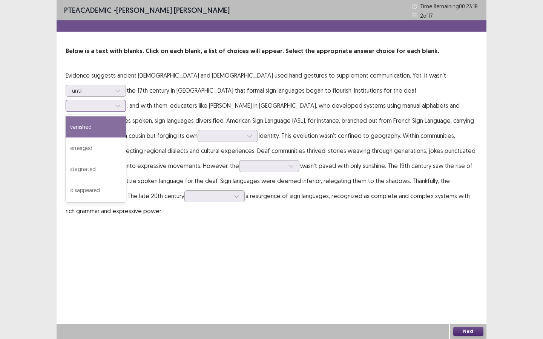
click at [111, 102] on div at bounding box center [91, 105] width 39 height 7
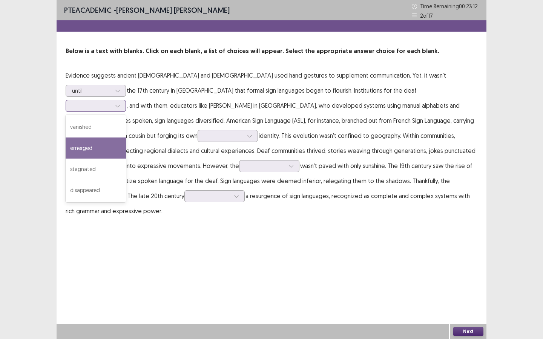
click at [126, 138] on div "emerged" at bounding box center [96, 148] width 60 height 21
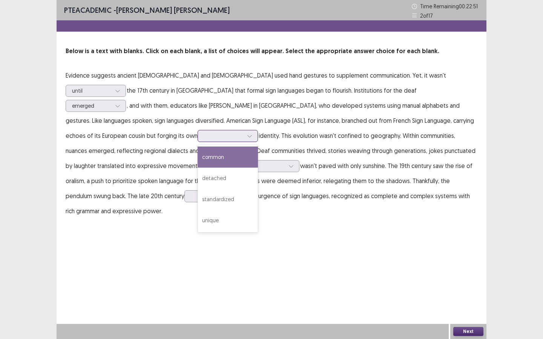
click at [258, 130] on div at bounding box center [228, 136] width 60 height 12
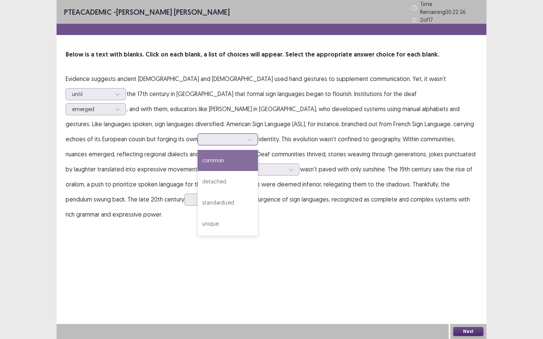
click at [258, 150] on div "common" at bounding box center [228, 160] width 60 height 21
click at [243, 134] on div "common" at bounding box center [223, 139] width 39 height 11
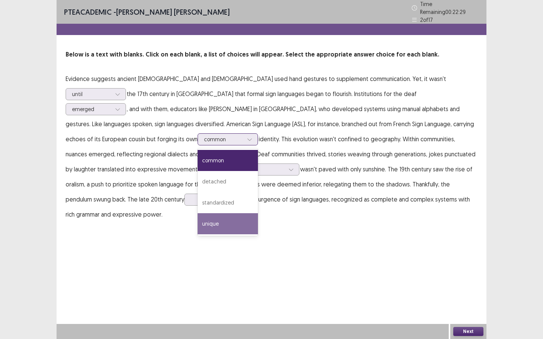
click at [258, 213] on div "unique" at bounding box center [228, 223] width 60 height 21
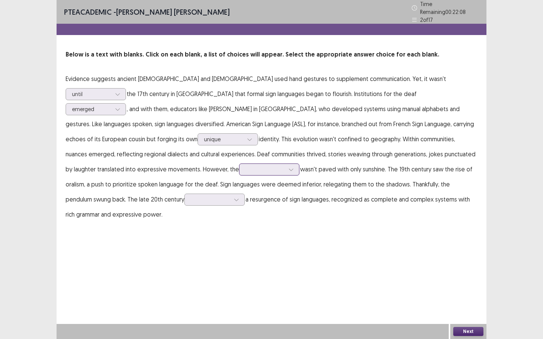
click at [285, 166] on div at bounding box center [265, 169] width 39 height 7
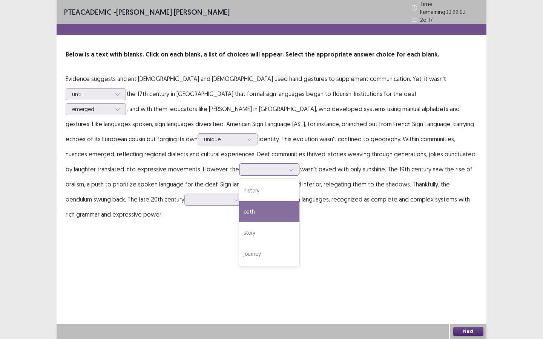
click at [299, 201] on div "path" at bounding box center [269, 211] width 60 height 21
click at [285, 166] on div at bounding box center [265, 169] width 39 height 7
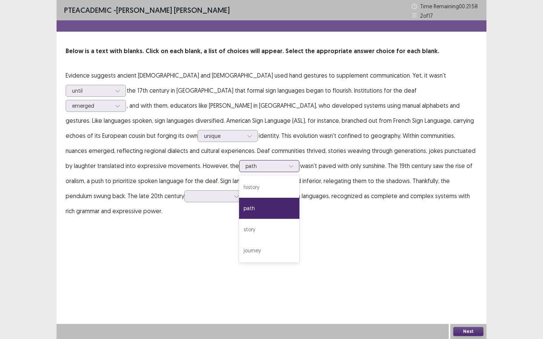
click at [299, 200] on div "path" at bounding box center [269, 208] width 60 height 21
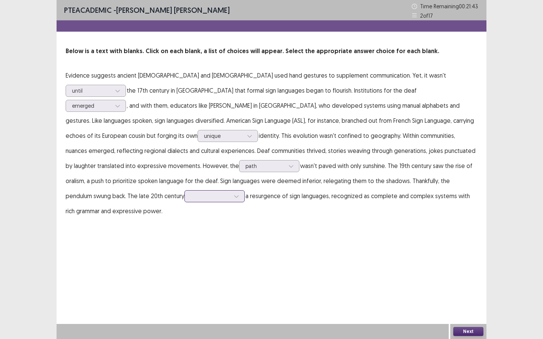
click at [230, 193] on div at bounding box center [210, 196] width 39 height 7
click at [245, 207] on div "witnessed" at bounding box center [214, 217] width 60 height 21
drag, startPoint x: 451, startPoint y: 322, endPoint x: 458, endPoint y: 328, distance: 8.8
click at [445, 253] on div "PTE academic - [PERSON_NAME] [PERSON_NAME] Time Remaining 00 : 21 : 32 2 of 17 …" at bounding box center [272, 169] width 430 height 339
click at [445, 253] on button "Next" at bounding box center [468, 331] width 30 height 9
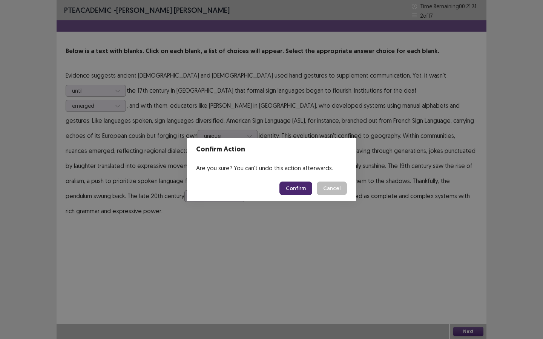
click at [303, 189] on button "Confirm" at bounding box center [295, 189] width 33 height 14
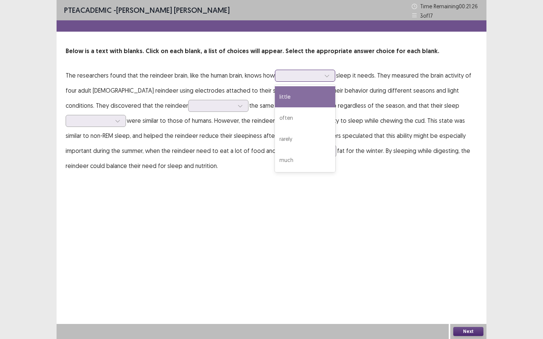
click at [301, 77] on div at bounding box center [300, 75] width 39 height 7
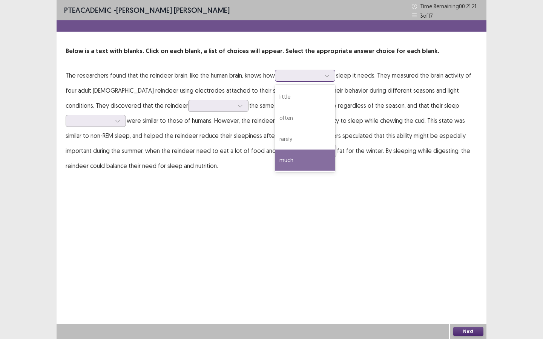
click at [296, 159] on div "much" at bounding box center [305, 160] width 60 height 21
click at [287, 77] on div at bounding box center [300, 75] width 39 height 7
click at [308, 166] on div "much" at bounding box center [305, 160] width 60 height 21
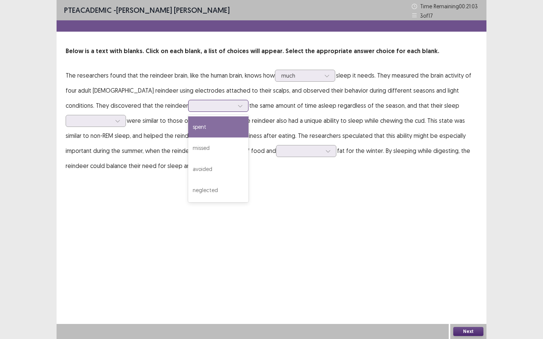
click at [195, 108] on div at bounding box center [214, 105] width 39 height 7
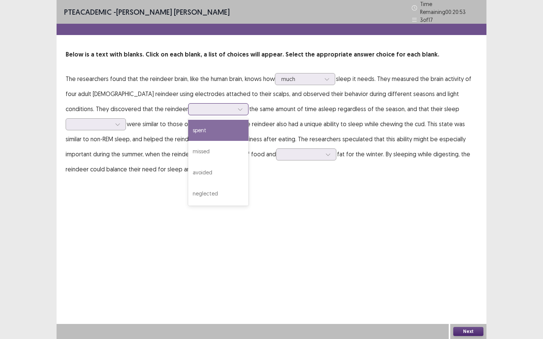
click at [188, 126] on div "spent" at bounding box center [218, 130] width 60 height 21
click at [111, 121] on div at bounding box center [91, 124] width 39 height 7
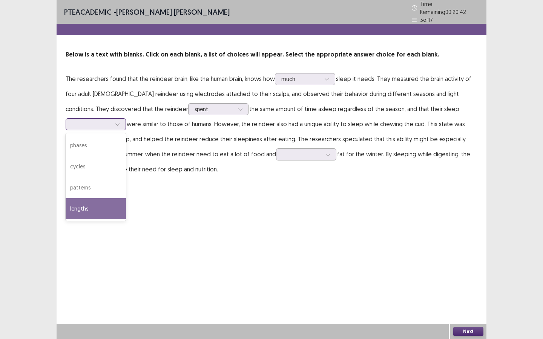
click at [126, 198] on div "lengths" at bounding box center [96, 208] width 60 height 21
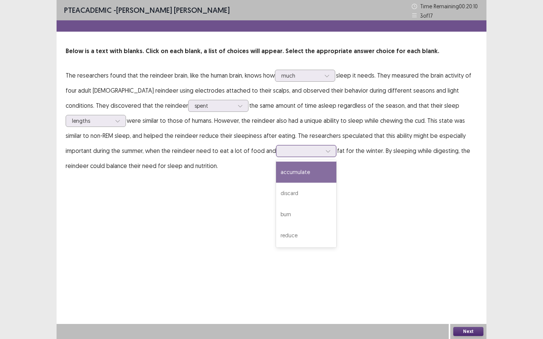
click at [282, 150] on div at bounding box center [301, 150] width 39 height 7
click at [276, 179] on div "accumulate" at bounding box center [306, 172] width 60 height 21
click at [445, 253] on button "Next" at bounding box center [468, 331] width 30 height 9
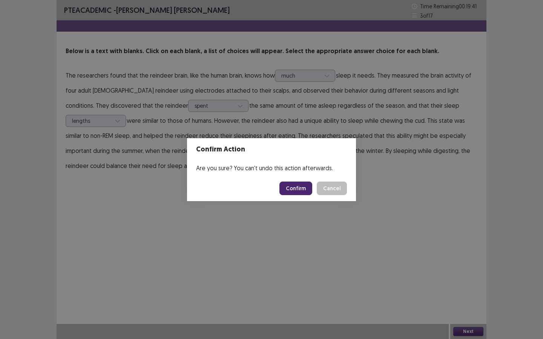
click at [292, 191] on button "Confirm" at bounding box center [295, 189] width 33 height 14
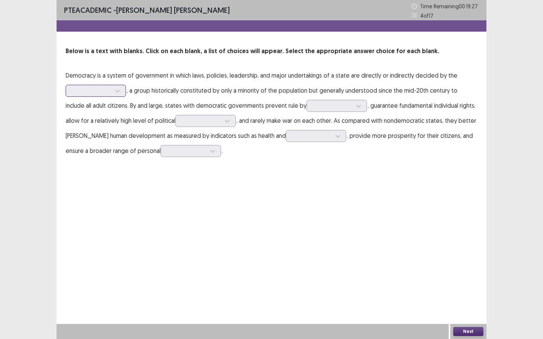
click at [86, 94] on div at bounding box center [91, 90] width 39 height 7
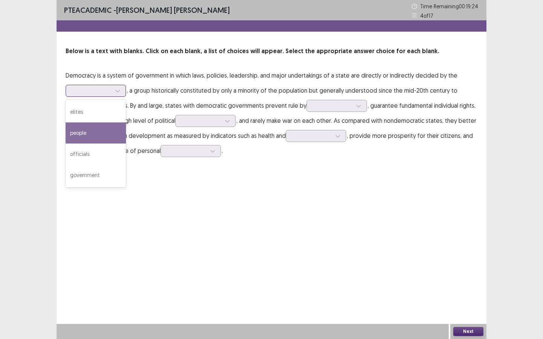
click at [99, 135] on div "people" at bounding box center [96, 133] width 60 height 21
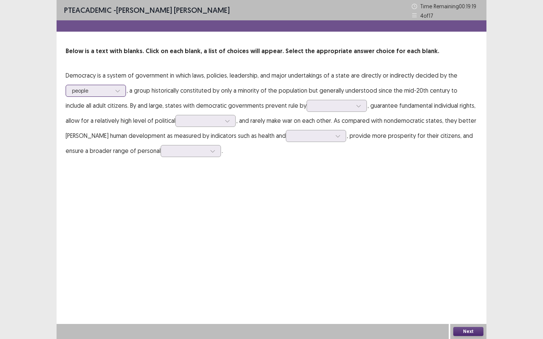
click at [86, 94] on div at bounding box center [91, 90] width 39 height 7
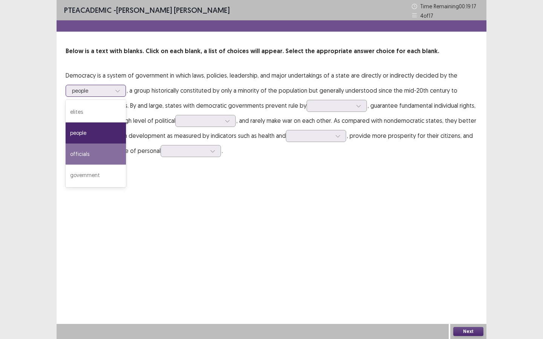
click at [85, 158] on div "officials" at bounding box center [96, 154] width 60 height 21
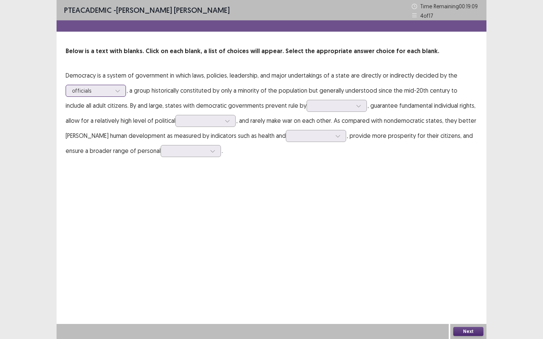
click at [100, 87] on div at bounding box center [91, 90] width 39 height 7
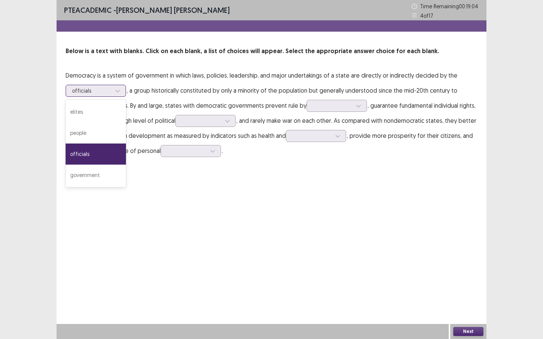
click at [95, 154] on div "officials" at bounding box center [96, 154] width 60 height 21
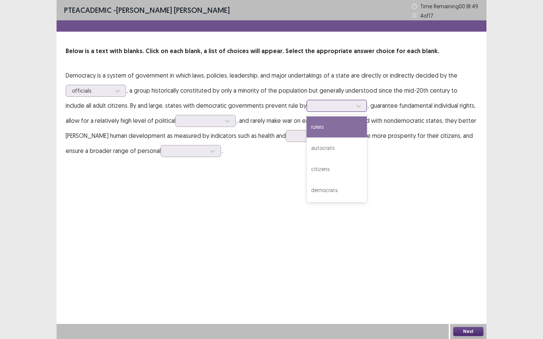
click at [313, 108] on div at bounding box center [332, 105] width 39 height 7
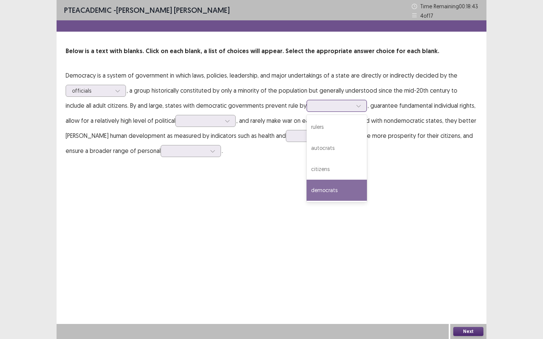
click at [315, 192] on div "democrats" at bounding box center [337, 190] width 60 height 21
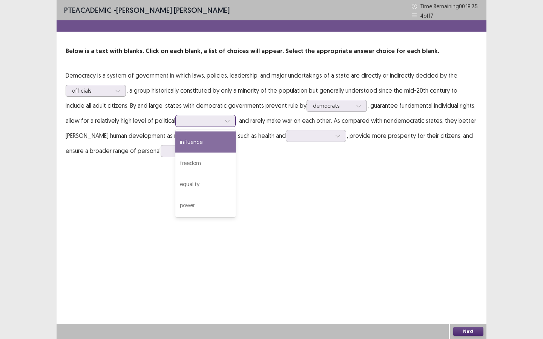
click at [194, 121] on div at bounding box center [201, 120] width 39 height 7
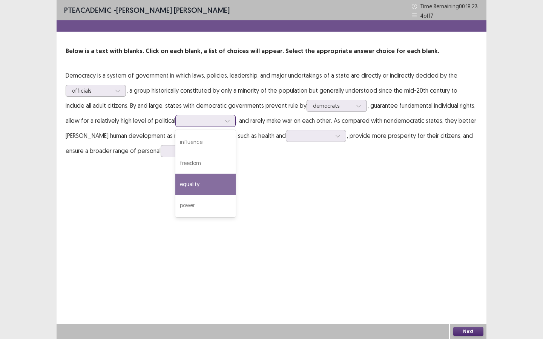
click at [180, 184] on div "equality" at bounding box center [205, 184] width 60 height 21
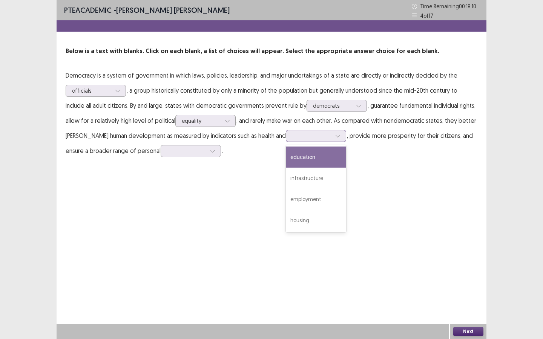
click at [292, 135] on div at bounding box center [311, 135] width 39 height 7
click at [286, 158] on div "education" at bounding box center [316, 157] width 60 height 21
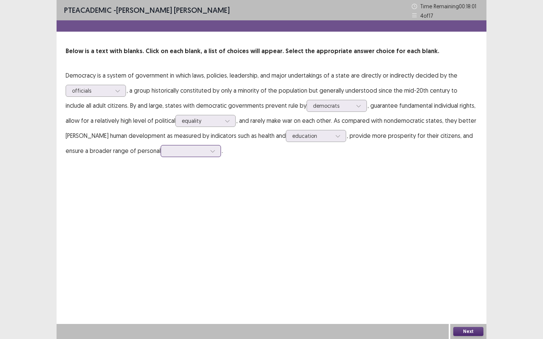
click at [166, 151] on div at bounding box center [186, 151] width 41 height 9
click at [161, 169] on div "liberties" at bounding box center [191, 172] width 60 height 21
click at [445, 253] on button "Next" at bounding box center [468, 331] width 30 height 9
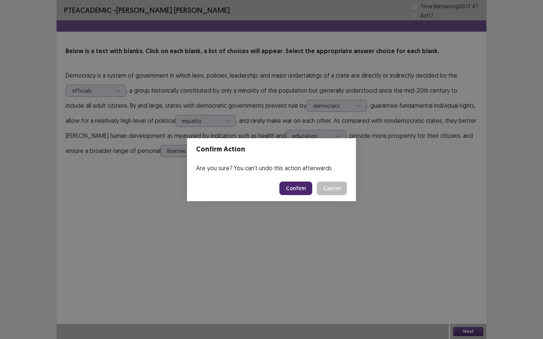
click at [301, 197] on footer "Confirm Cancel" at bounding box center [271, 189] width 169 height 26
click at [297, 187] on button "Confirm" at bounding box center [295, 189] width 33 height 14
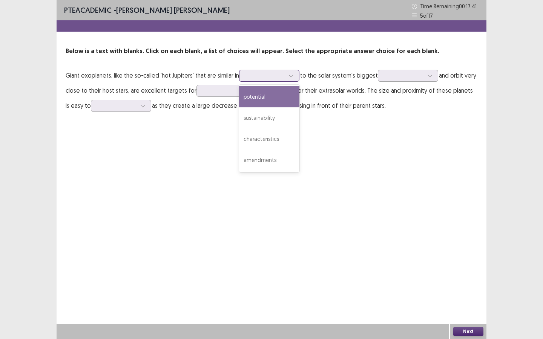
click at [250, 74] on div at bounding box center [265, 75] width 39 height 7
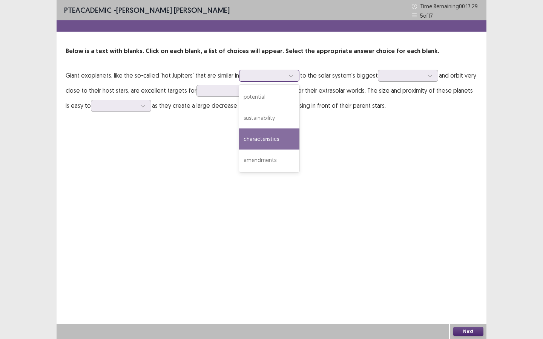
click at [270, 142] on div "characteristics" at bounding box center [269, 139] width 60 height 21
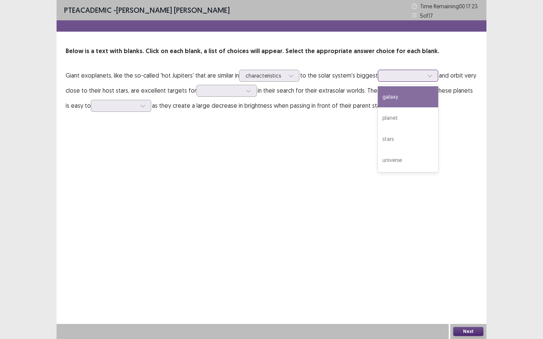
click at [386, 75] on div at bounding box center [403, 75] width 39 height 7
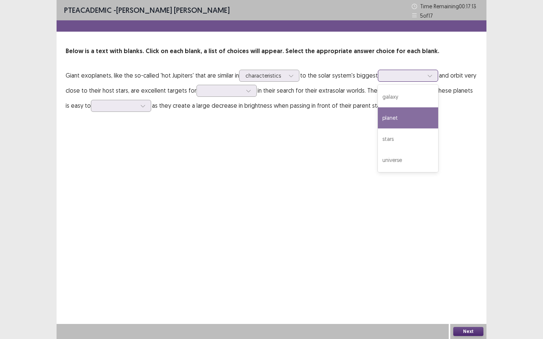
click at [406, 121] on div "planet" at bounding box center [408, 117] width 60 height 21
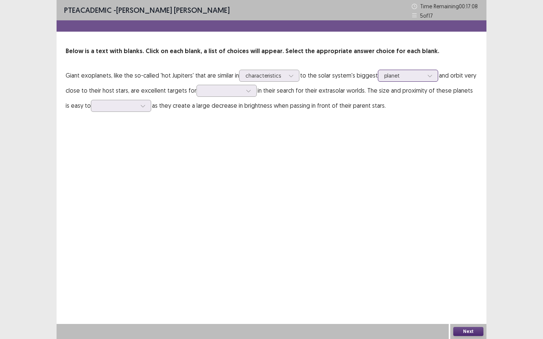
click at [393, 75] on div at bounding box center [403, 75] width 39 height 7
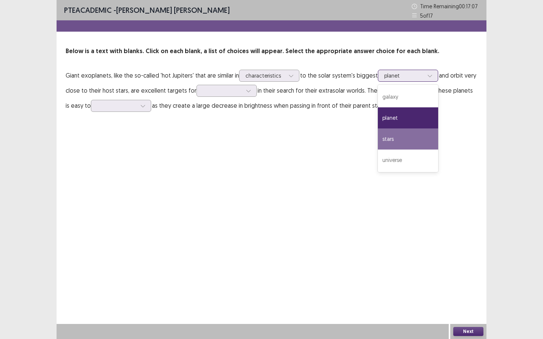
click at [398, 141] on div "stars" at bounding box center [408, 139] width 60 height 21
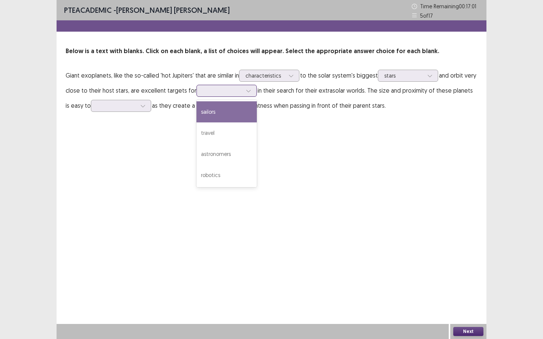
click at [203, 93] on input "text" at bounding box center [204, 91] width 2 height 6
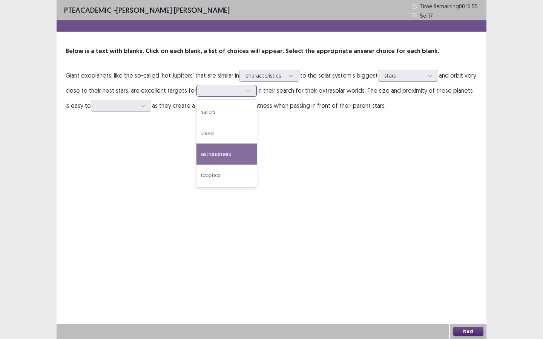
click at [215, 155] on div "astronomers" at bounding box center [226, 154] width 60 height 21
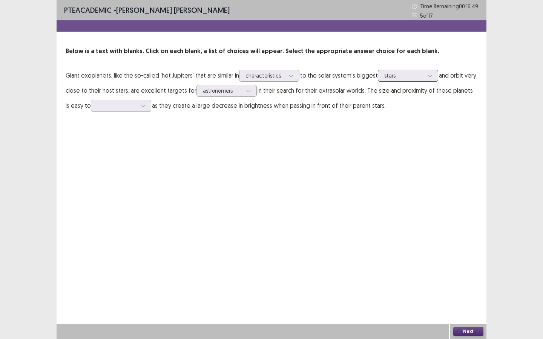
click at [402, 74] on div at bounding box center [403, 75] width 39 height 7
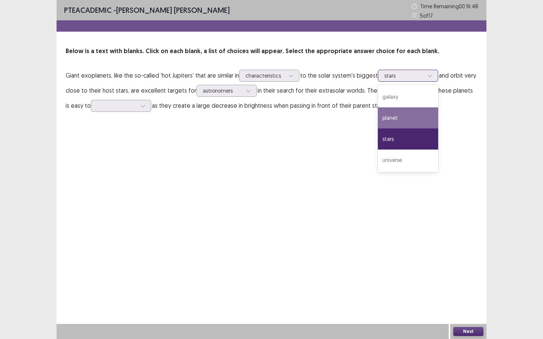
click at [407, 120] on div "planet" at bounding box center [408, 117] width 60 height 21
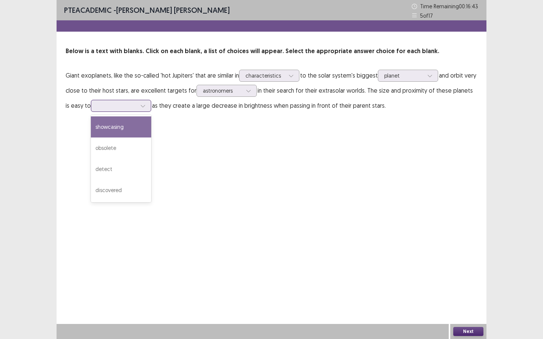
click at [119, 109] on div at bounding box center [116, 105] width 39 height 7
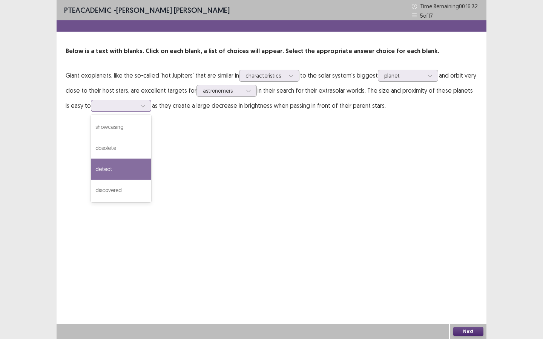
click at [109, 175] on div "detect" at bounding box center [121, 169] width 60 height 21
click at [137, 111] on div at bounding box center [142, 105] width 11 height 11
click at [123, 169] on div "detect" at bounding box center [121, 169] width 60 height 21
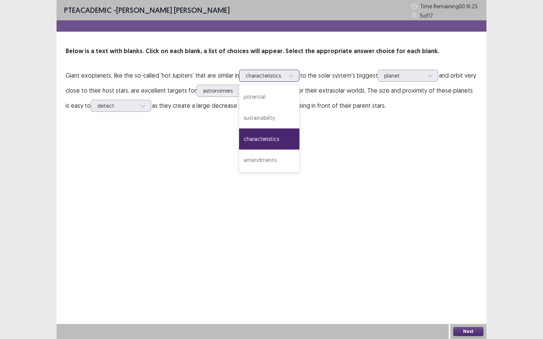
click at [269, 75] on div at bounding box center [265, 75] width 39 height 7
click at [270, 142] on div "characteristics" at bounding box center [269, 139] width 60 height 21
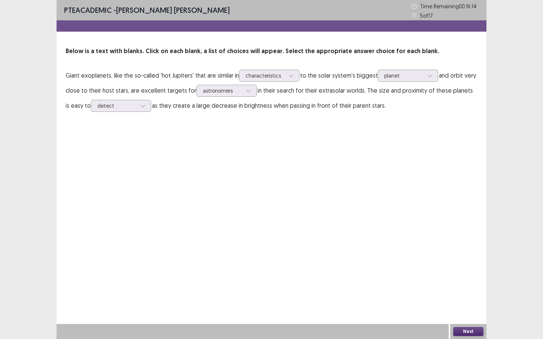
click at [445, 253] on button "Next" at bounding box center [468, 331] width 30 height 9
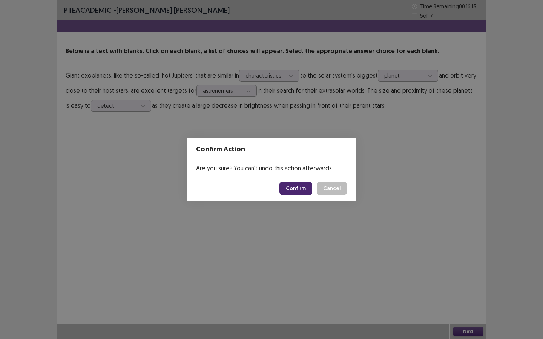
click at [295, 194] on button "Confirm" at bounding box center [295, 189] width 33 height 14
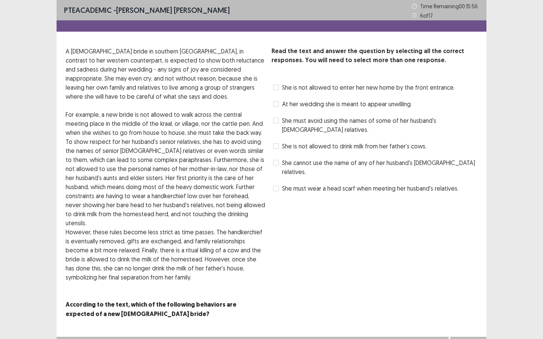
click at [277, 106] on span at bounding box center [276, 104] width 6 height 6
click at [276, 83] on label "She is not allowed to enter her new home by the front entrance." at bounding box center [364, 87] width 182 height 9
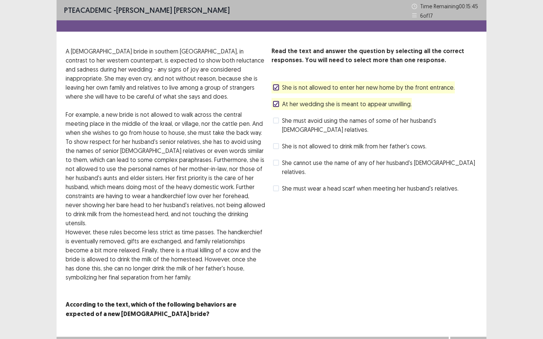
click at [278, 122] on span at bounding box center [276, 121] width 6 height 6
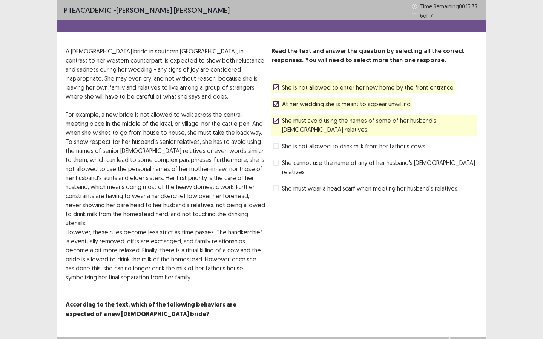
click at [292, 104] on span "At her wedding she is meant to appear unwilling." at bounding box center [347, 104] width 130 height 9
click at [445, 253] on button "Next" at bounding box center [468, 344] width 30 height 9
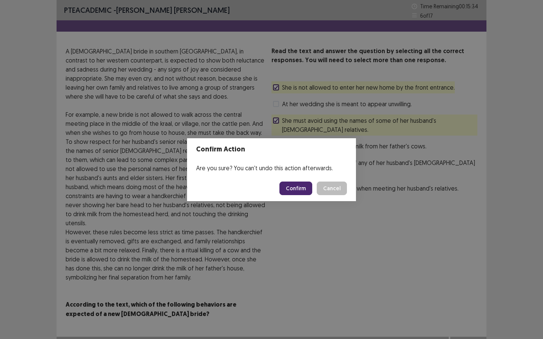
click at [301, 196] on footer "Confirm Cancel" at bounding box center [271, 189] width 169 height 26
click at [300, 193] on button "Confirm" at bounding box center [295, 189] width 33 height 14
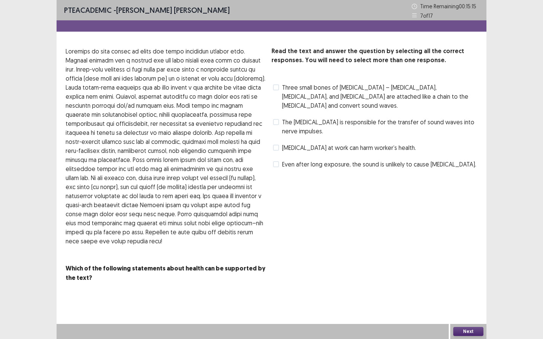
click at [288, 143] on span "[MEDICAL_DATA] at work can harm worker’s health." at bounding box center [349, 147] width 134 height 9
drag, startPoint x: 278, startPoint y: 115, endPoint x: 284, endPoint y: 117, distance: 6.1
click at [279, 118] on label "The [MEDICAL_DATA] is responsible for the transfer of sound waves into nerve im…" at bounding box center [375, 127] width 204 height 18
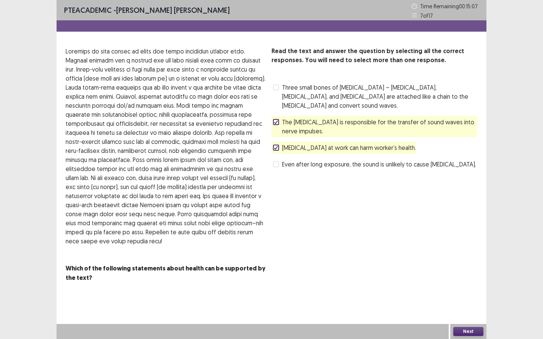
click at [445, 253] on button "Next" at bounding box center [468, 331] width 30 height 9
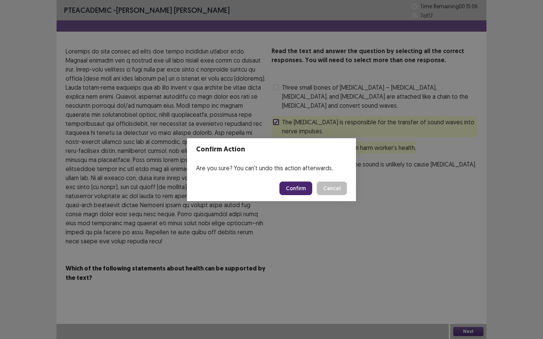
click at [300, 190] on button "Confirm" at bounding box center [295, 189] width 33 height 14
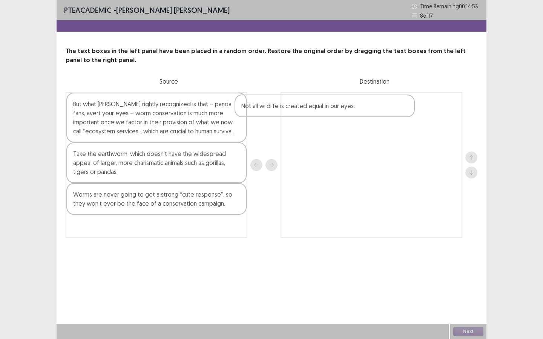
drag, startPoint x: 167, startPoint y: 229, endPoint x: 342, endPoint y: 103, distance: 215.8
click at [341, 103] on div "But what [PERSON_NAME] rightly recognized is that – panda fans, avert your eyes…" at bounding box center [272, 165] width 412 height 146
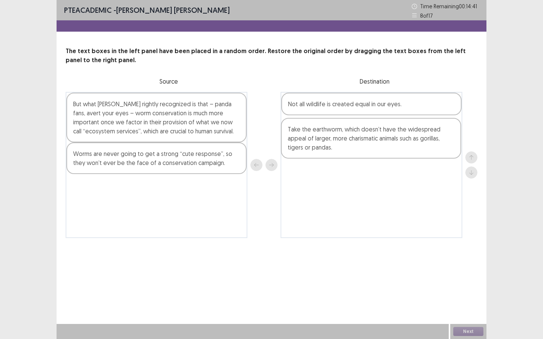
drag, startPoint x: 138, startPoint y: 160, endPoint x: 358, endPoint y: 135, distance: 221.2
click at [358, 135] on div "But what [PERSON_NAME] rightly recognized is that – panda fans, avert your eyes…" at bounding box center [272, 165] width 412 height 146
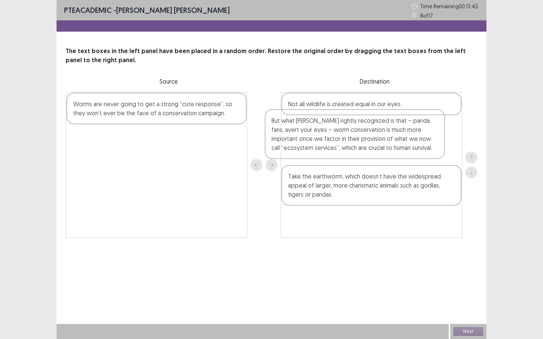
drag, startPoint x: 153, startPoint y: 110, endPoint x: 358, endPoint y: 128, distance: 204.8
click at [358, 128] on div "But what [PERSON_NAME] rightly recognized is that – panda fans, avert your eyes…" at bounding box center [272, 165] width 412 height 146
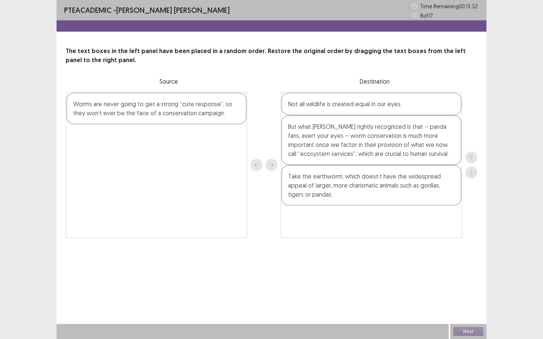
click at [189, 120] on div "Worms are never going to get a strong “cute response”, so they won’t ever be th…" at bounding box center [157, 165] width 182 height 146
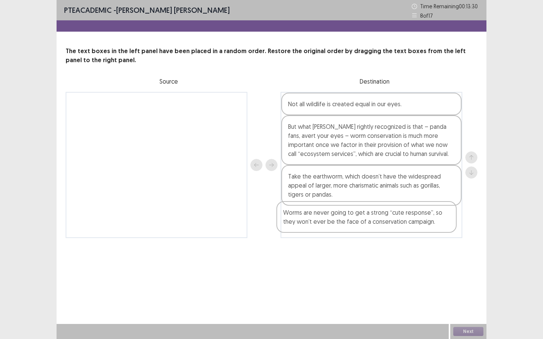
drag, startPoint x: 183, startPoint y: 113, endPoint x: 406, endPoint y: 227, distance: 250.1
click at [401, 226] on div "Worms are never going to get a strong “cute response”, so they won’t ever be th…" at bounding box center [272, 165] width 412 height 146
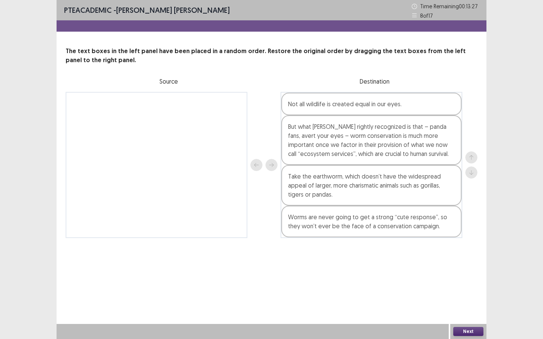
click at [445, 253] on button "Next" at bounding box center [468, 331] width 30 height 9
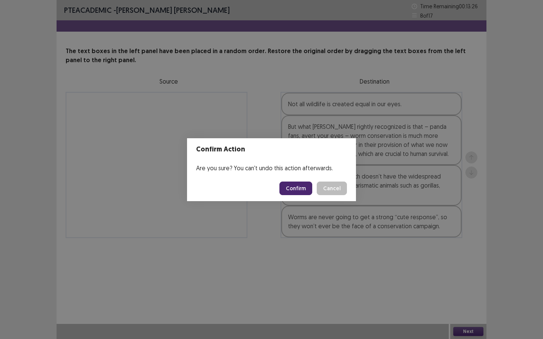
click at [294, 182] on button "Confirm" at bounding box center [295, 189] width 33 height 14
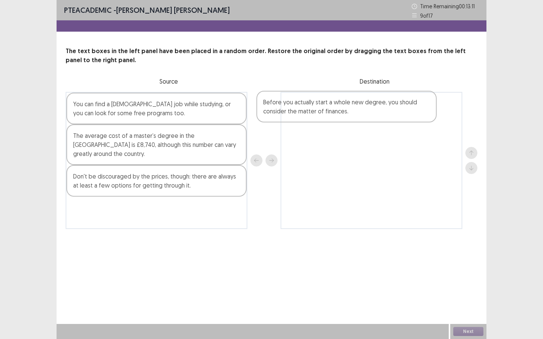
drag, startPoint x: 173, startPoint y: 150, endPoint x: 365, endPoint y: 116, distance: 195.1
click at [365, 116] on div "You can find a [DEMOGRAPHIC_DATA] job while studying, or you can look for some …" at bounding box center [272, 160] width 412 height 137
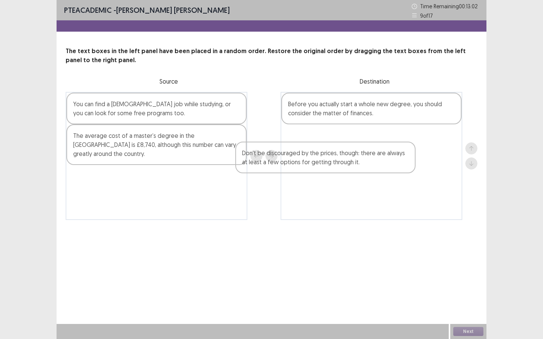
drag, startPoint x: 162, startPoint y: 162, endPoint x: 361, endPoint y: 138, distance: 200.2
click at [361, 139] on div "You can find a [DEMOGRAPHIC_DATA] job while studying, or you can look for some …" at bounding box center [272, 156] width 412 height 128
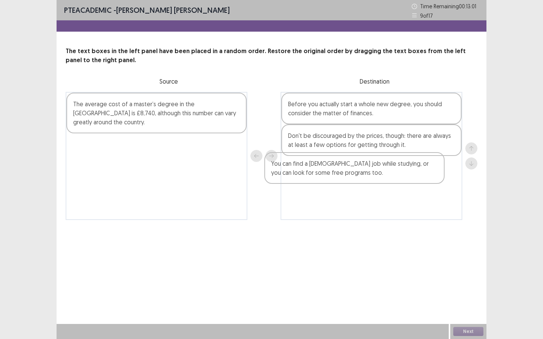
drag, startPoint x: 175, startPoint y: 112, endPoint x: 373, endPoint y: 174, distance: 207.8
click at [373, 174] on div "You can find a [DEMOGRAPHIC_DATA] job while studying, or you can look for some …" at bounding box center [272, 156] width 412 height 128
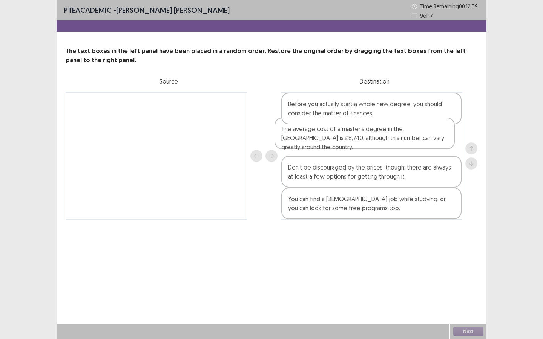
drag, startPoint x: 186, startPoint y: 115, endPoint x: 396, endPoint y: 141, distance: 212.0
click at [396, 141] on div "The average cost of a master’s degree in the [GEOGRAPHIC_DATA] is £8,740, altho…" at bounding box center [272, 156] width 412 height 128
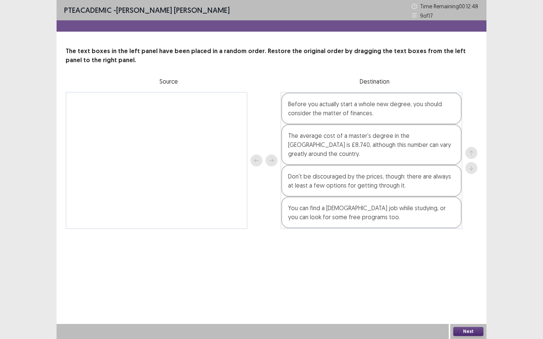
click at [445, 253] on button "Next" at bounding box center [468, 331] width 30 height 9
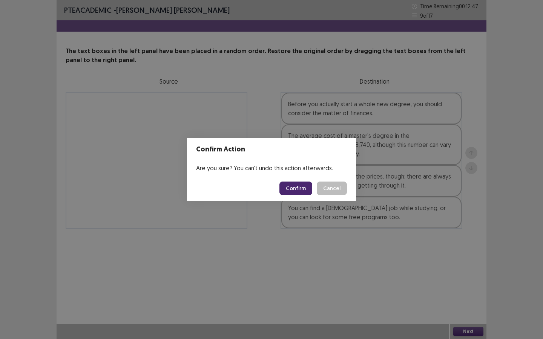
click at [292, 190] on button "Confirm" at bounding box center [295, 189] width 33 height 14
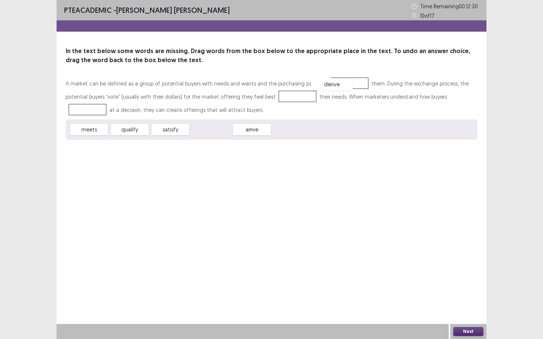
drag, startPoint x: 210, startPoint y: 132, endPoint x: 333, endPoint y: 86, distance: 131.3
drag, startPoint x: 342, startPoint y: 84, endPoint x: 447, endPoint y: 100, distance: 106.4
drag, startPoint x: 169, startPoint y: 133, endPoint x: 331, endPoint y: 88, distance: 168.6
drag, startPoint x: 91, startPoint y: 132, endPoint x: 270, endPoint y: 98, distance: 181.7
click at [445, 253] on button "Next" at bounding box center [468, 331] width 30 height 9
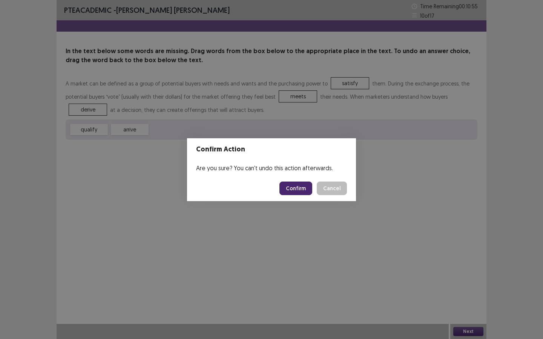
click at [291, 193] on button "Confirm" at bounding box center [295, 189] width 33 height 14
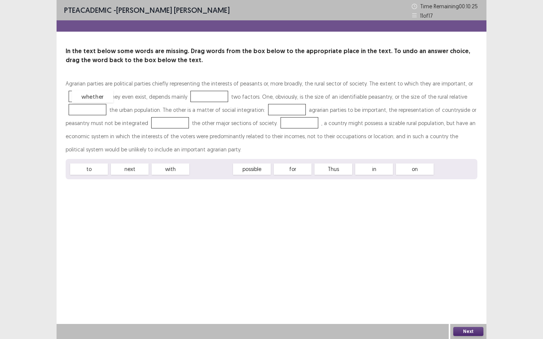
drag, startPoint x: 211, startPoint y: 170, endPoint x: 92, endPoint y: 98, distance: 139.1
drag, startPoint x: 365, startPoint y: 169, endPoint x: 214, endPoint y: 94, distance: 168.3
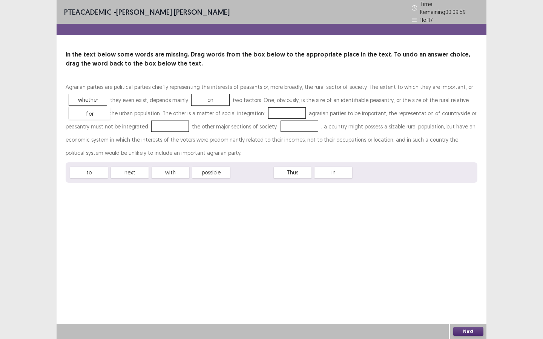
drag, startPoint x: 255, startPoint y: 173, endPoint x: 93, endPoint y: 114, distance: 172.6
drag, startPoint x: 248, startPoint y: 170, endPoint x: 250, endPoint y: 179, distance: 9.2
click at [251, 179] on div "Thus" at bounding box center [256, 177] width 41 height 12
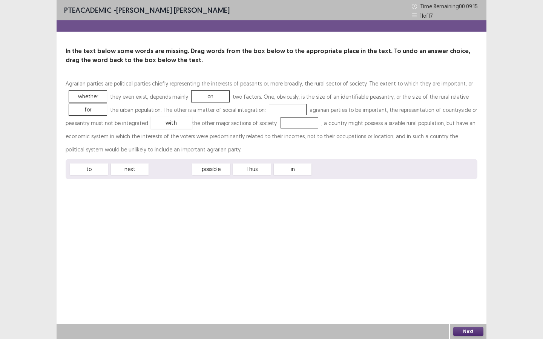
drag, startPoint x: 160, startPoint y: 168, endPoint x: 161, endPoint y: 121, distance: 46.8
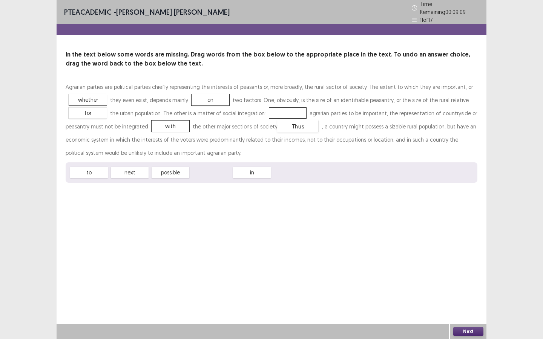
drag, startPoint x: 208, startPoint y: 172, endPoint x: 292, endPoint y: 127, distance: 94.7
drag, startPoint x: 210, startPoint y: 174, endPoint x: 286, endPoint y: 114, distance: 96.4
click at [445, 253] on button "Next" at bounding box center [468, 331] width 30 height 9
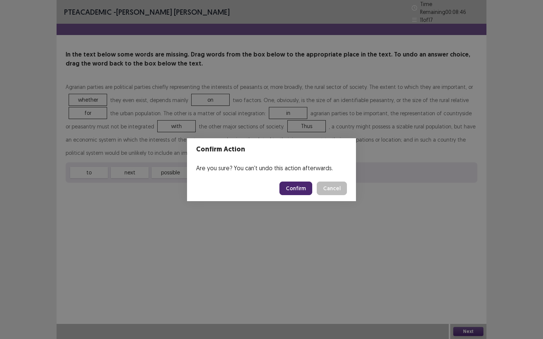
click at [292, 192] on button "Confirm" at bounding box center [295, 189] width 33 height 14
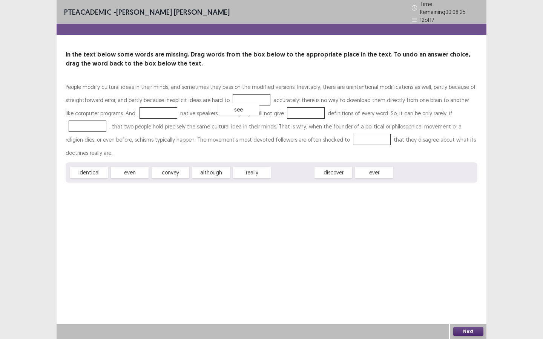
drag, startPoint x: 288, startPoint y: 159, endPoint x: 235, endPoint y: 96, distance: 83.0
drag, startPoint x: 130, startPoint y: 160, endPoint x: 153, endPoint y: 109, distance: 55.7
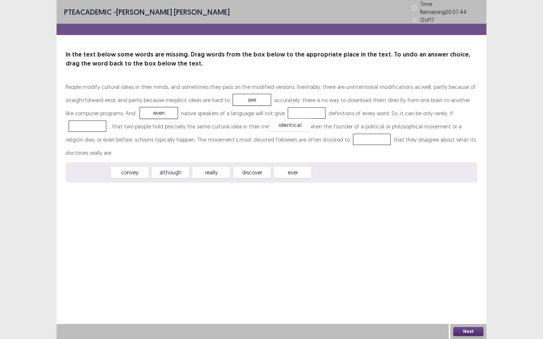
drag, startPoint x: 96, startPoint y: 157, endPoint x: 297, endPoint y: 109, distance: 207.0
drag, startPoint x: 89, startPoint y: 160, endPoint x: 89, endPoint y: 126, distance: 33.9
drag, startPoint x: 166, startPoint y: 158, endPoint x: 325, endPoint y: 139, distance: 160.7
click at [445, 253] on button "Next" at bounding box center [468, 331] width 30 height 9
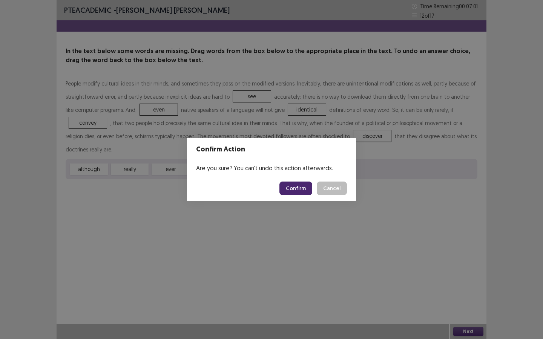
click at [298, 187] on button "Confirm" at bounding box center [295, 189] width 33 height 14
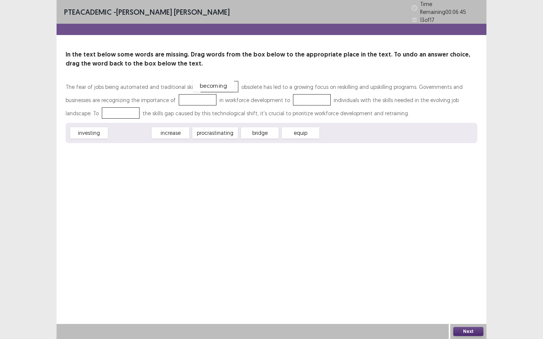
drag, startPoint x: 137, startPoint y: 132, endPoint x: 221, endPoint y: 85, distance: 96.1
drag, startPoint x: 83, startPoint y: 131, endPoint x: 162, endPoint y: 97, distance: 85.8
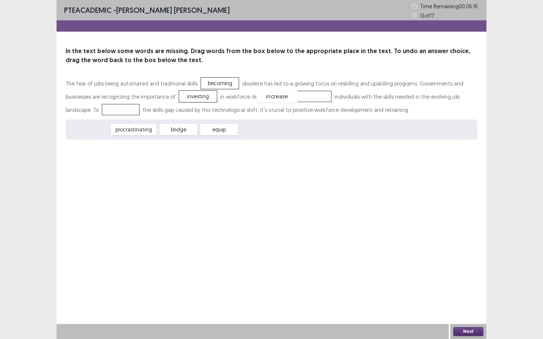
drag, startPoint x: 92, startPoint y: 131, endPoint x: 280, endPoint y: 98, distance: 190.8
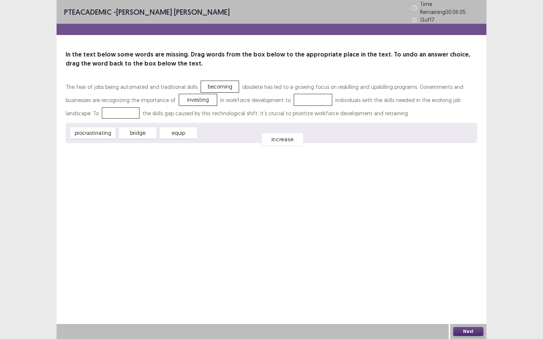
drag, startPoint x: 289, startPoint y: 100, endPoint x: 245, endPoint y: 141, distance: 60.6
drag, startPoint x: 178, startPoint y: 135, endPoint x: 289, endPoint y: 97, distance: 117.0
drag, startPoint x: 172, startPoint y: 132, endPoint x: 166, endPoint y: 128, distance: 6.9
click at [167, 126] on div "increase" at bounding box center [171, 125] width 41 height 12
drag, startPoint x: 130, startPoint y: 131, endPoint x: 78, endPoint y: 112, distance: 54.9
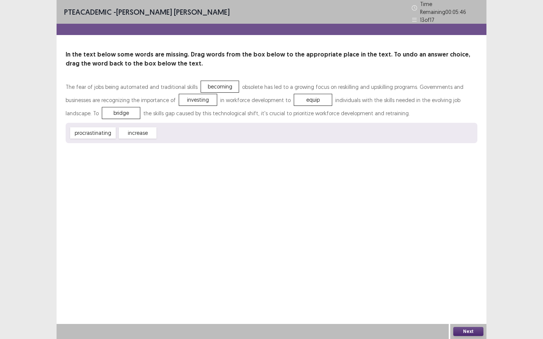
click at [445, 253] on button "Next" at bounding box center [468, 331] width 30 height 9
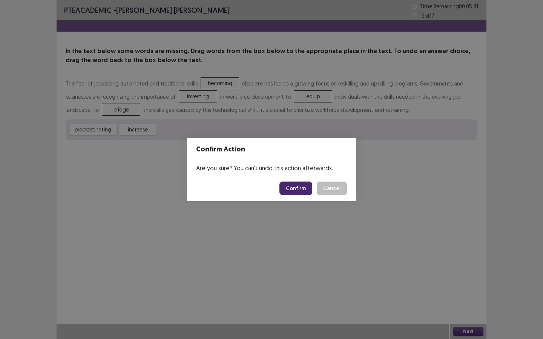
click at [294, 190] on button "Confirm" at bounding box center [295, 189] width 33 height 14
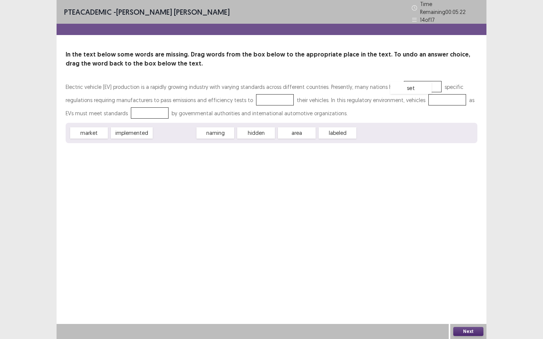
drag, startPoint x: 168, startPoint y: 128, endPoint x: 404, endPoint y: 83, distance: 240.7
drag, startPoint x: 288, startPoint y: 131, endPoint x: 228, endPoint y: 98, distance: 69.0
drag, startPoint x: 232, startPoint y: 96, endPoint x: 402, endPoint y: 95, distance: 170.8
drag, startPoint x: 172, startPoint y: 134, endPoint x: 230, endPoint y: 99, distance: 68.2
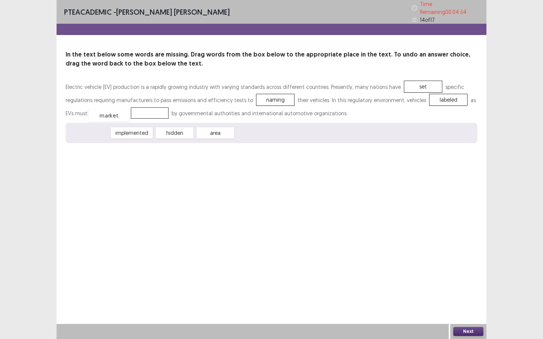
drag, startPoint x: 87, startPoint y: 132, endPoint x: 107, endPoint y: 115, distance: 26.5
click at [445, 253] on button "Next" at bounding box center [468, 331] width 30 height 9
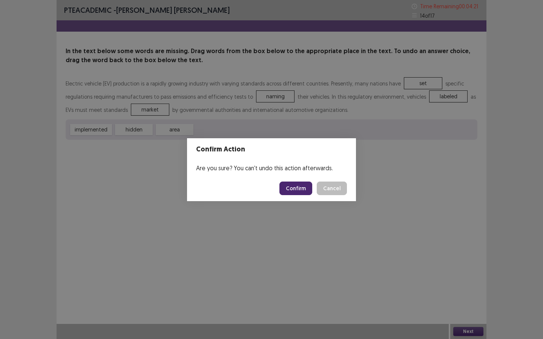
click at [295, 190] on button "Confirm" at bounding box center [295, 189] width 33 height 14
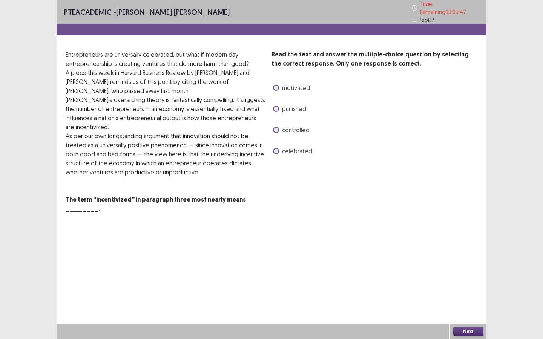
click at [276, 128] on span at bounding box center [276, 130] width 6 height 6
click at [445, 253] on button "Next" at bounding box center [468, 331] width 30 height 9
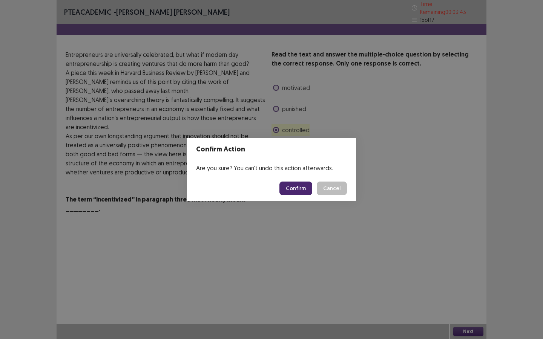
click at [290, 187] on button "Confirm" at bounding box center [295, 189] width 33 height 14
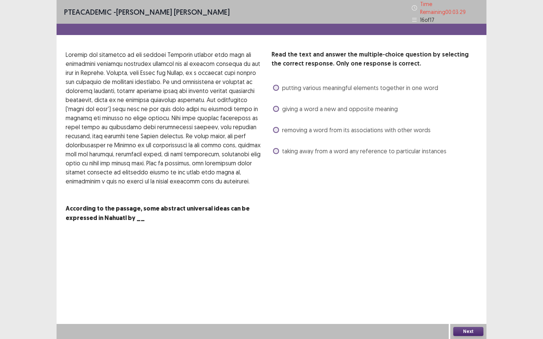
click at [278, 87] on label "putting various meaningful elements together in one word" at bounding box center [355, 87] width 165 height 9
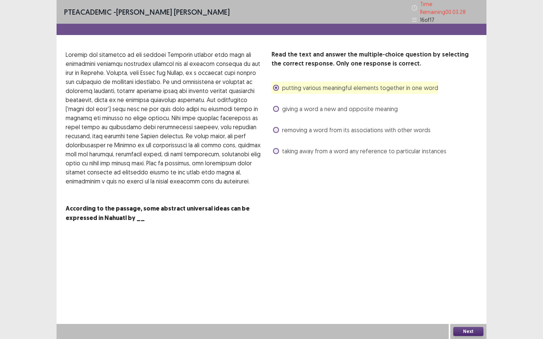
click at [445, 253] on button "Next" at bounding box center [468, 331] width 30 height 9
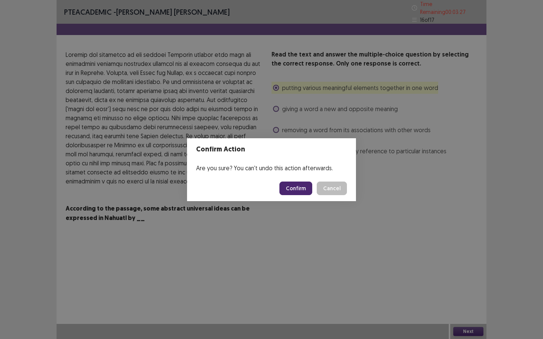
click at [299, 191] on button "Confirm" at bounding box center [295, 189] width 33 height 14
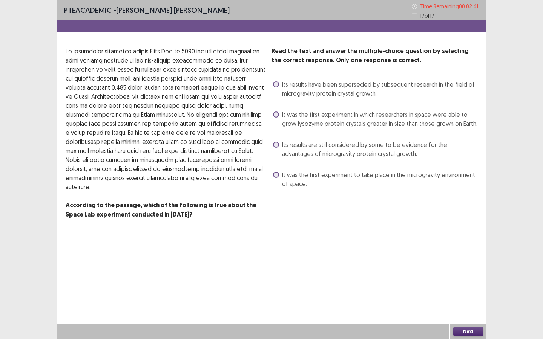
click at [326, 95] on span "Its results have been superseded by subsequent research in the field of microgr…" at bounding box center [379, 89] width 195 height 18
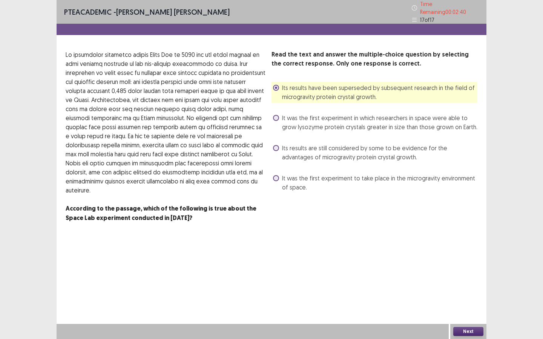
click at [445, 253] on div "Next" at bounding box center [468, 331] width 36 height 15
click at [445, 253] on button "Next" at bounding box center [468, 331] width 30 height 9
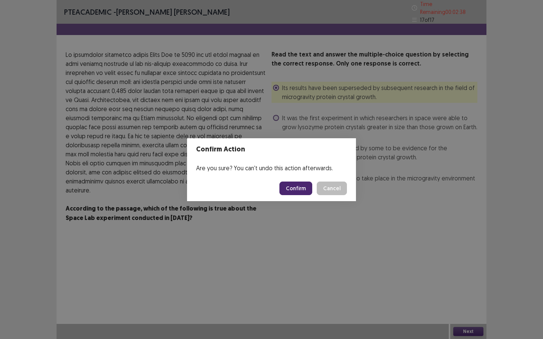
click at [292, 191] on button "Confirm" at bounding box center [295, 189] width 33 height 14
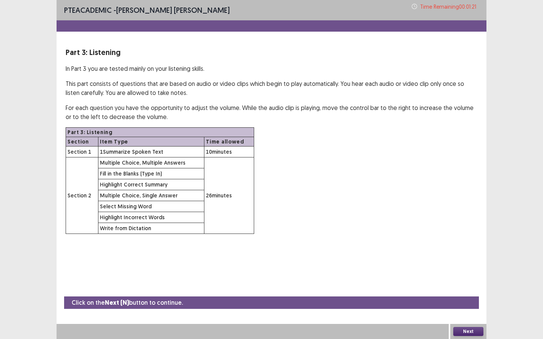
click at [445, 253] on button "Next" at bounding box center [468, 331] width 30 height 9
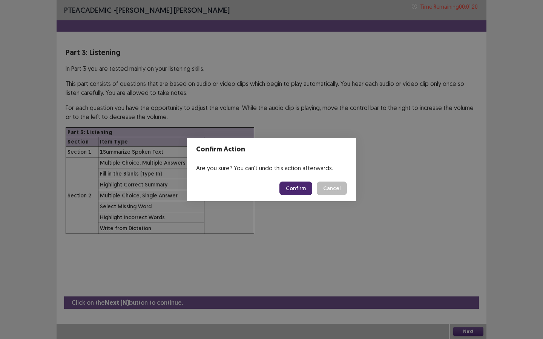
click at [298, 189] on button "Confirm" at bounding box center [295, 189] width 33 height 14
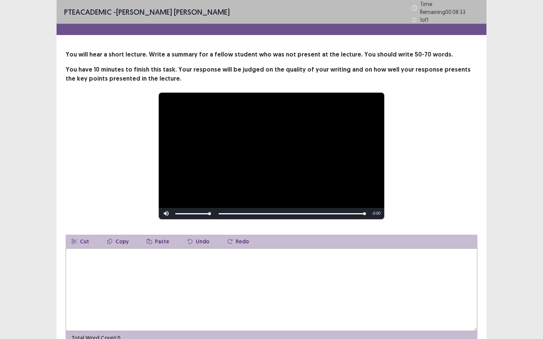
click at [205, 253] on textarea at bounding box center [272, 290] width 412 height 83
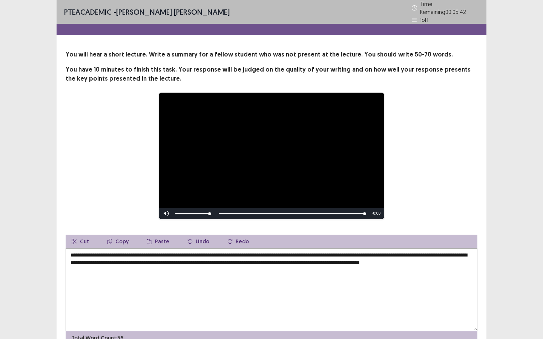
click at [113, 253] on textarea "**********" at bounding box center [272, 290] width 412 height 83
click at [135, 253] on textarea "**********" at bounding box center [272, 290] width 412 height 83
click at [129, 253] on textarea "**********" at bounding box center [272, 290] width 412 height 83
drag, startPoint x: 261, startPoint y: 251, endPoint x: 247, endPoint y: 252, distance: 13.2
click at [247, 252] on textarea "**********" at bounding box center [272, 290] width 412 height 83
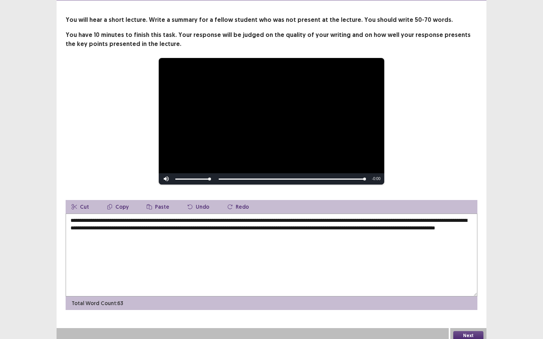
scroll to position [35, 0]
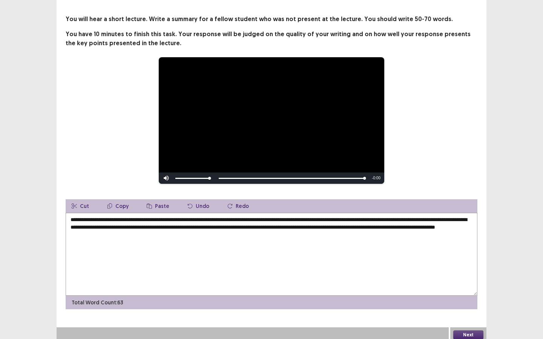
type textarea "**********"
click at [445, 253] on button "Next" at bounding box center [468, 335] width 30 height 9
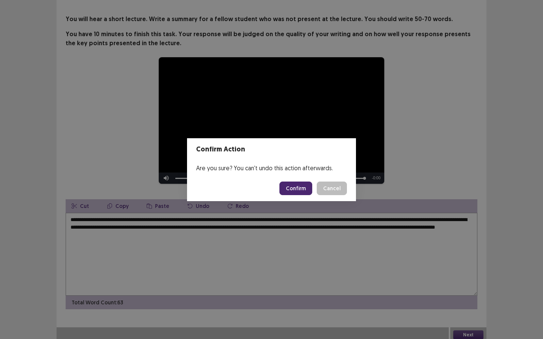
click at [289, 193] on button "Confirm" at bounding box center [295, 189] width 33 height 14
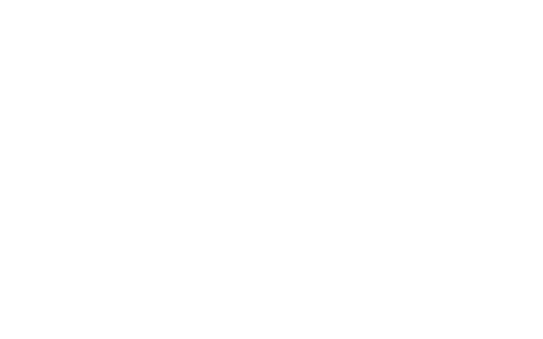
scroll to position [0, 0]
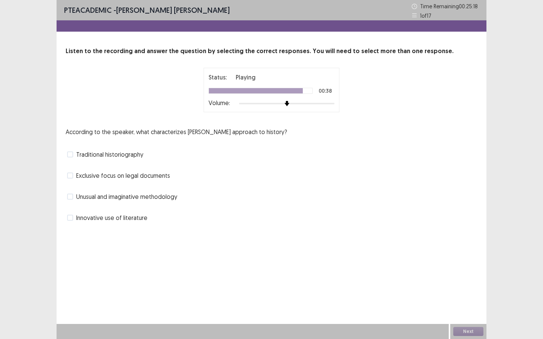
click at [126, 156] on span "Traditional historiography" at bounding box center [109, 154] width 67 height 9
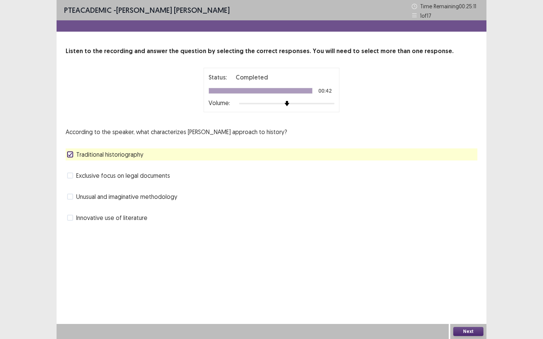
click at [116, 221] on span "Innovative use of literature" at bounding box center [111, 217] width 71 height 9
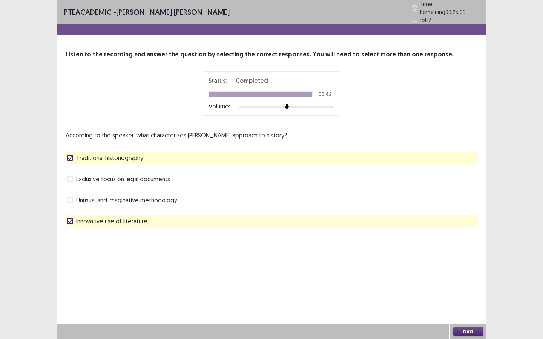
click at [445, 253] on button "Next" at bounding box center [468, 331] width 30 height 9
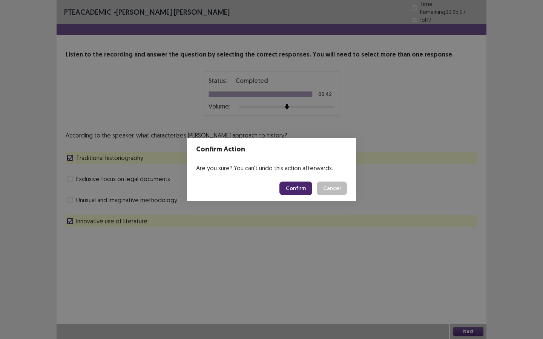
click at [303, 189] on button "Confirm" at bounding box center [295, 189] width 33 height 14
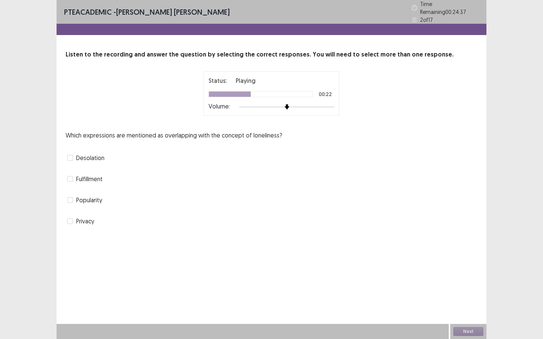
click at [94, 156] on span "Desolation" at bounding box center [90, 157] width 28 height 9
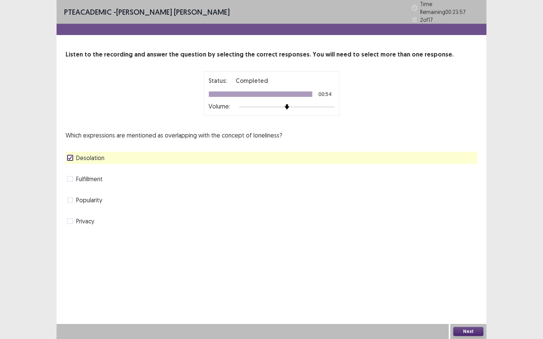
click at [78, 217] on span "Privacy" at bounding box center [85, 221] width 18 height 9
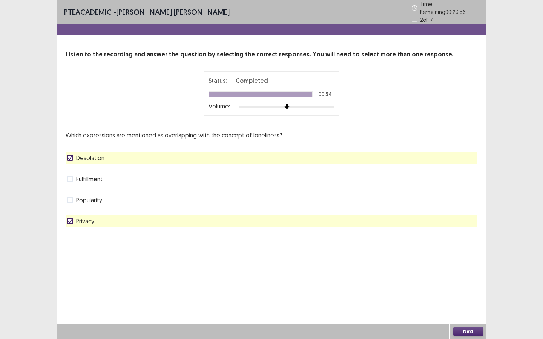
click at [445, 253] on button "Next" at bounding box center [468, 331] width 30 height 9
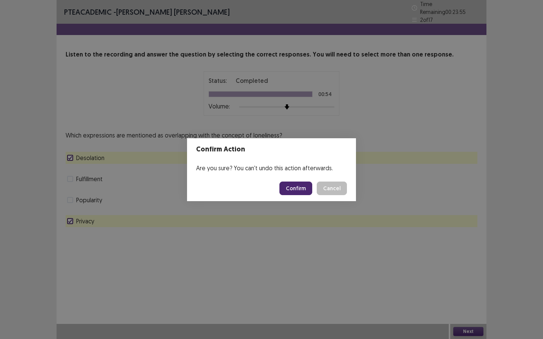
click at [299, 192] on button "Confirm" at bounding box center [295, 189] width 33 height 14
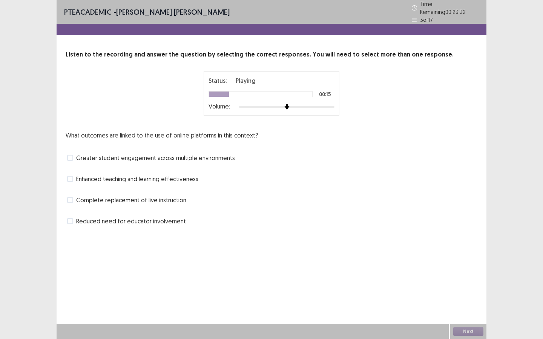
click at [117, 176] on span "Enhanced teaching and learning effectiveness" at bounding box center [137, 179] width 122 height 9
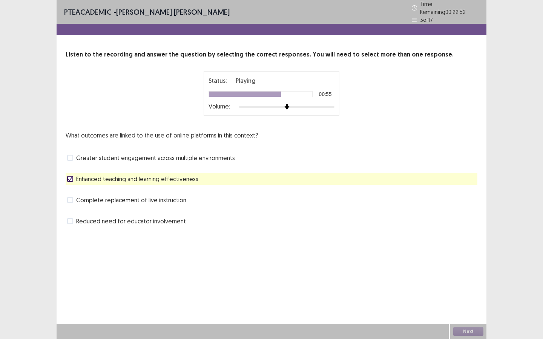
click at [180, 153] on span "Greater student engagement across multiple environments" at bounding box center [155, 157] width 159 height 9
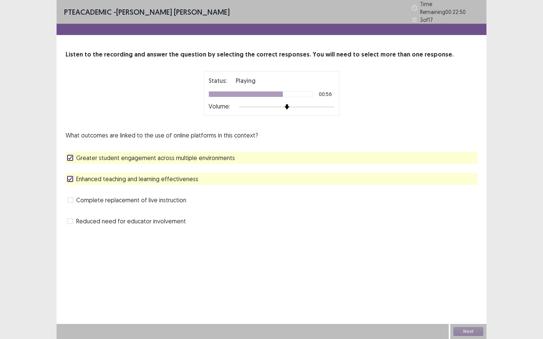
click at [180, 153] on span "Greater student engagement across multiple environments" at bounding box center [155, 157] width 159 height 9
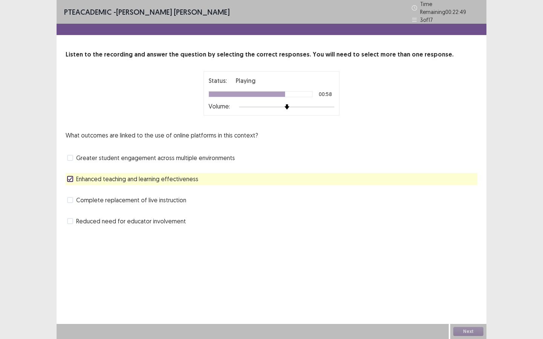
click at [216, 155] on span "Greater student engagement across multiple environments" at bounding box center [155, 157] width 159 height 9
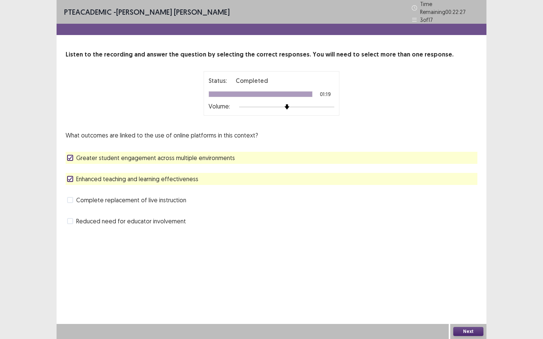
click at [445, 253] on button "Next" at bounding box center [468, 331] width 30 height 9
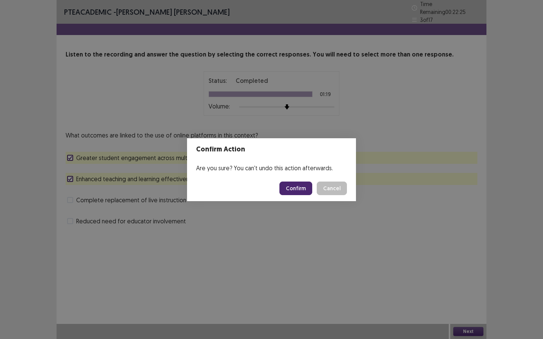
click at [297, 187] on button "Confirm" at bounding box center [295, 189] width 33 height 14
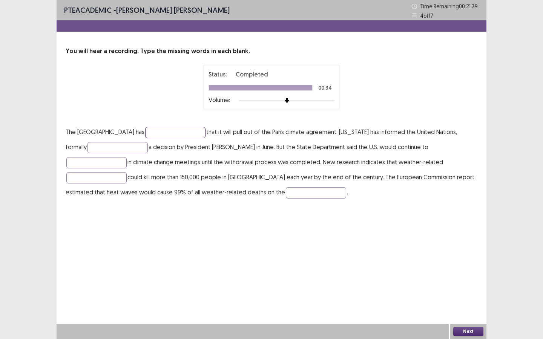
click at [179, 132] on input "text" at bounding box center [175, 132] width 60 height 11
type input "*********"
click at [94, 150] on input "text" at bounding box center [117, 147] width 60 height 11
type input "**********"
click at [127, 157] on input "text" at bounding box center [96, 162] width 60 height 11
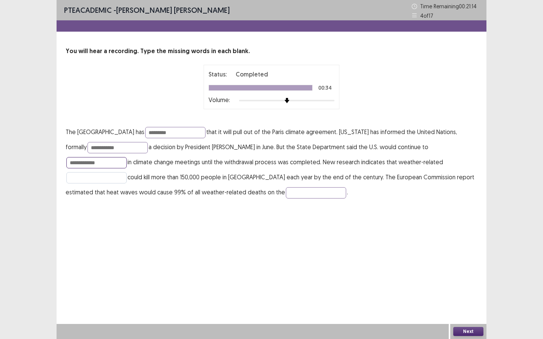
type input "**********"
click at [127, 172] on input "text" at bounding box center [96, 177] width 60 height 11
type input "*********"
click at [286, 193] on input "text" at bounding box center [316, 192] width 60 height 11
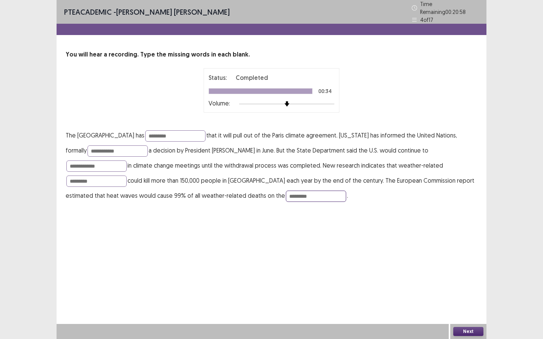
type input "*********"
click at [445, 253] on button "Next" at bounding box center [468, 331] width 30 height 9
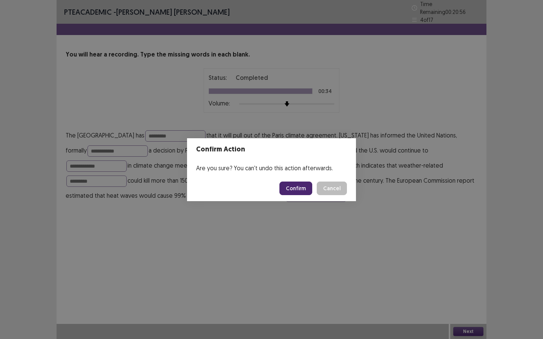
click at [302, 189] on button "Confirm" at bounding box center [295, 189] width 33 height 14
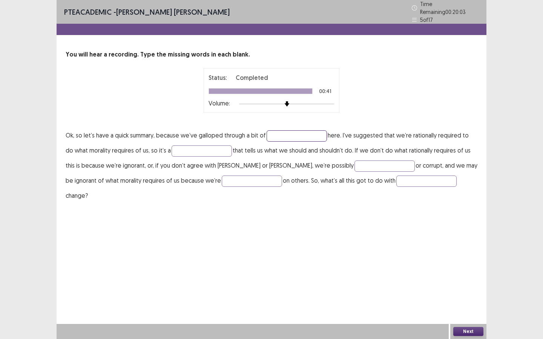
click at [298, 132] on input "text" at bounding box center [297, 135] width 60 height 11
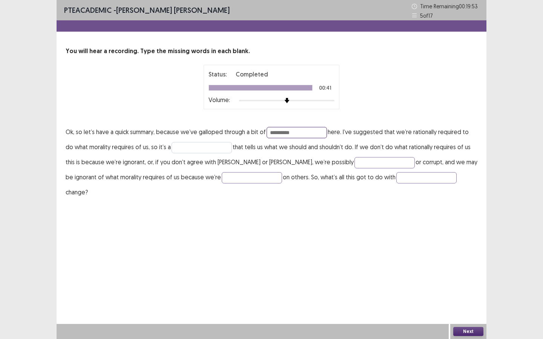
type input "**********"
click at [205, 148] on input "text" at bounding box center [202, 147] width 60 height 11
type input "******"
click at [354, 161] on input "text" at bounding box center [384, 162] width 60 height 11
type input "****"
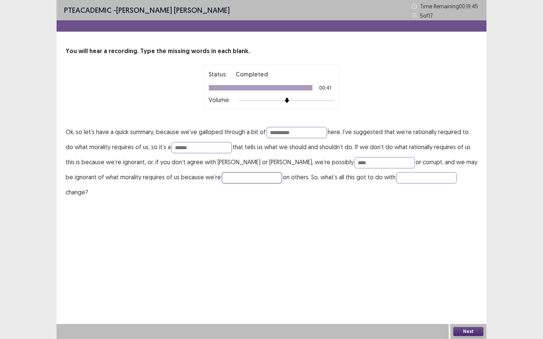
click at [222, 177] on input "text" at bounding box center [252, 177] width 60 height 11
type input "********"
click at [396, 182] on input "text" at bounding box center [426, 177] width 60 height 11
type input "*******"
click at [445, 253] on button "Next" at bounding box center [468, 331] width 30 height 9
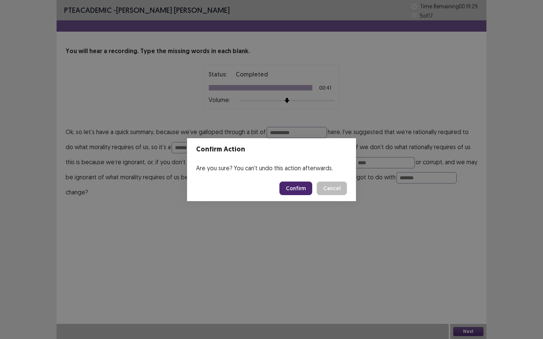
click at [297, 193] on button "Confirm" at bounding box center [295, 189] width 33 height 14
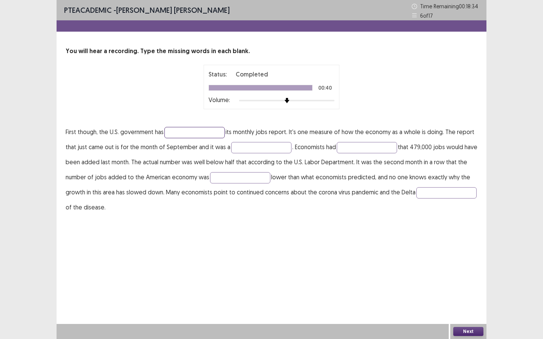
click at [207, 131] on input "text" at bounding box center [194, 132] width 60 height 11
type input "********"
click at [253, 146] on input "text" at bounding box center [261, 147] width 60 height 11
type input "**********"
click at [350, 149] on input "text" at bounding box center [367, 147] width 60 height 11
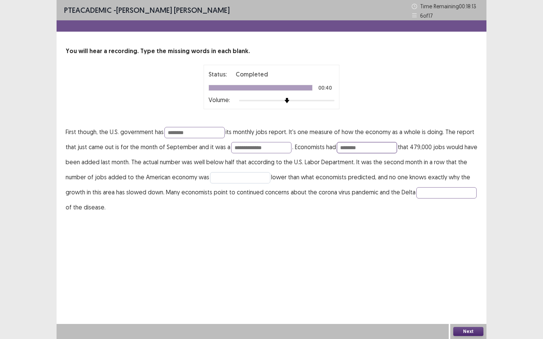
type input "********"
click at [227, 182] on input "text" at bounding box center [240, 177] width 60 height 11
type input "**********"
click at [416, 199] on input "text" at bounding box center [446, 192] width 60 height 11
type input "*******"
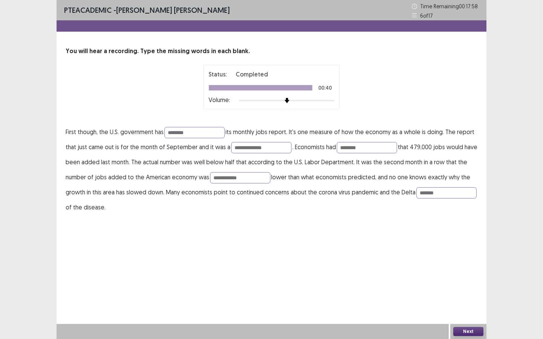
click at [445, 253] on button "Next" at bounding box center [468, 331] width 30 height 9
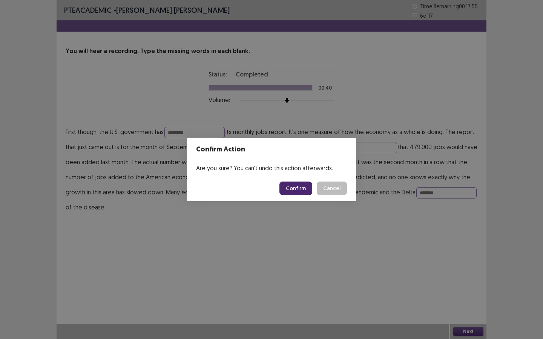
click at [301, 188] on button "Confirm" at bounding box center [295, 189] width 33 height 14
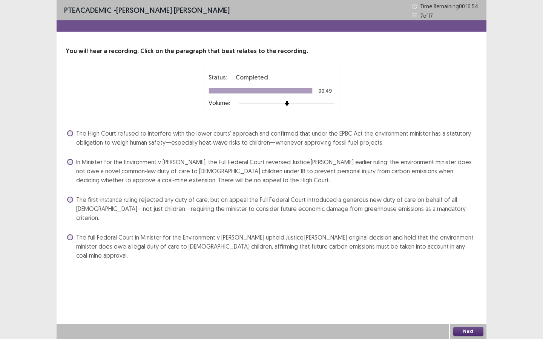
click at [81, 164] on span "In Minister for the Environment v [PERSON_NAME], the Full Federal Court reverse…" at bounding box center [276, 171] width 401 height 27
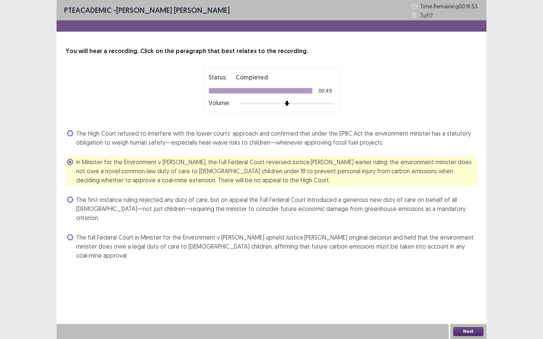
click at [445, 253] on button "Next" at bounding box center [468, 331] width 30 height 9
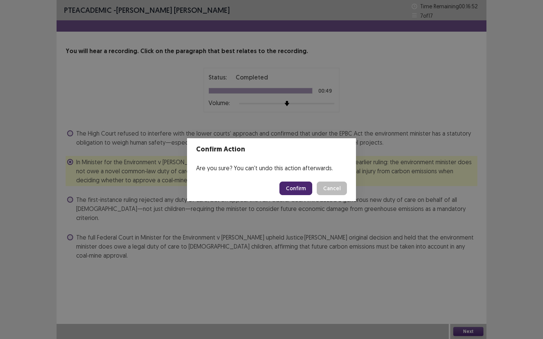
click at [304, 190] on button "Confirm" at bounding box center [295, 189] width 33 height 14
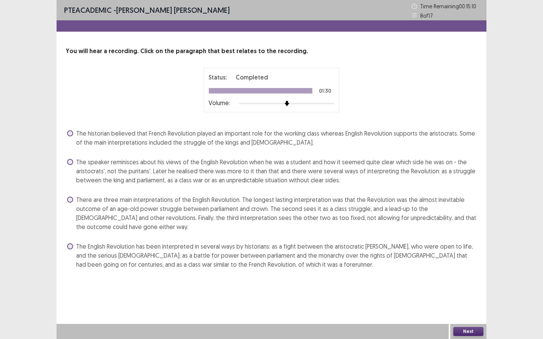
click at [84, 226] on span "There are three main interpretations of the English Revolution. The longest las…" at bounding box center [276, 213] width 401 height 36
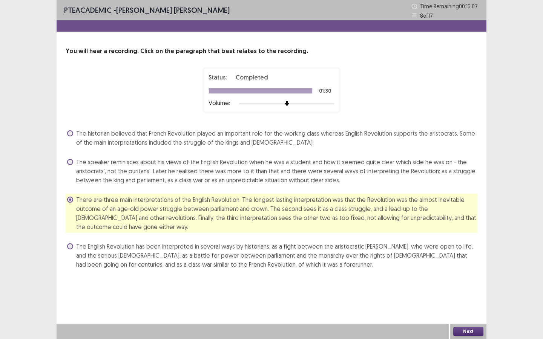
click at [445, 253] on button "Next" at bounding box center [468, 331] width 30 height 9
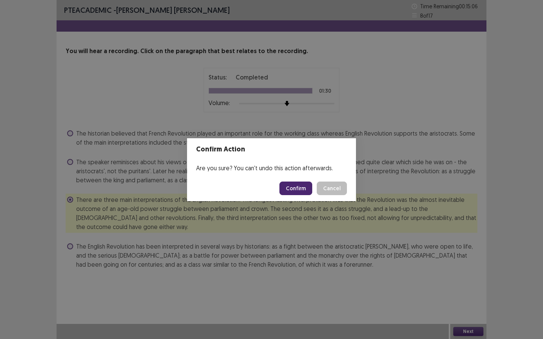
click at [292, 194] on button "Confirm" at bounding box center [295, 189] width 33 height 14
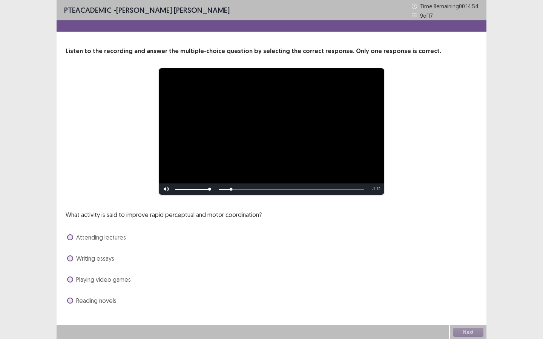
click at [111, 253] on span "Playing video games" at bounding box center [103, 279] width 55 height 9
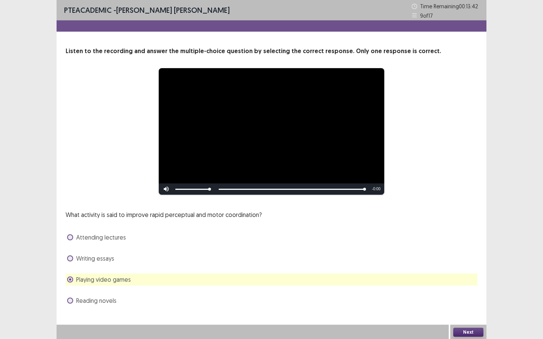
click at [445, 253] on button "Next" at bounding box center [468, 332] width 30 height 9
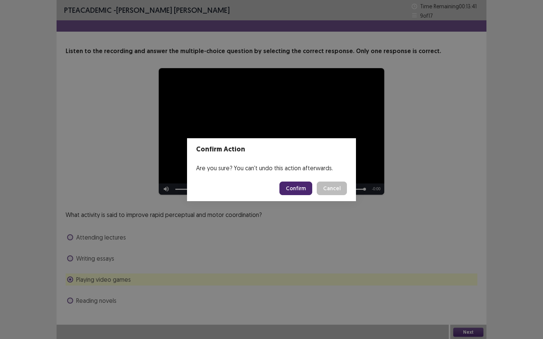
click at [293, 186] on button "Confirm" at bounding box center [295, 189] width 33 height 14
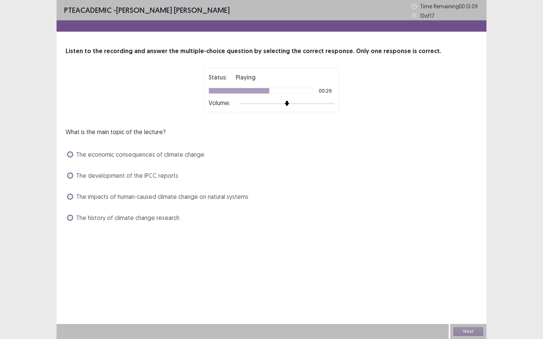
click at [116, 200] on span "The impacts of human-caused climate change on natural systems" at bounding box center [162, 196] width 172 height 9
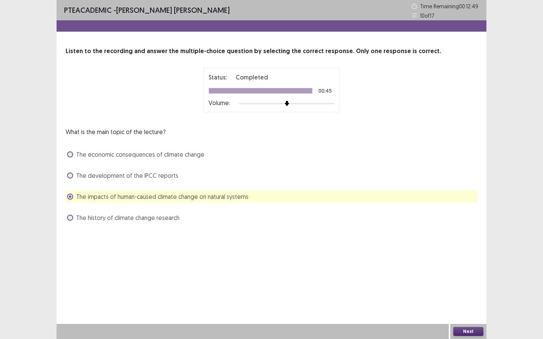
click at [445, 253] on button "Next" at bounding box center [468, 331] width 30 height 9
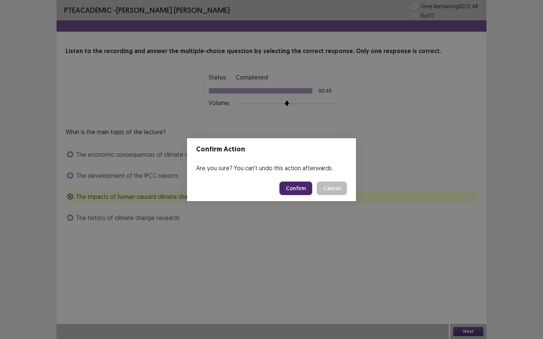
click at [290, 184] on button "Confirm" at bounding box center [295, 189] width 33 height 14
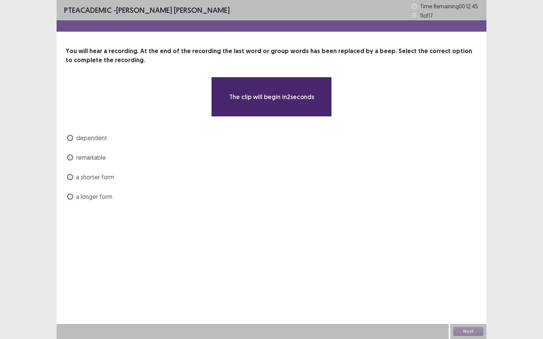
click at [80, 201] on div "a longer form" at bounding box center [272, 197] width 412 height 12
click at [64, 199] on div "You will hear a recording. At the end of the recording the last word or group w…" at bounding box center [272, 125] width 430 height 156
click at [67, 198] on label "a longer form" at bounding box center [89, 196] width 45 height 9
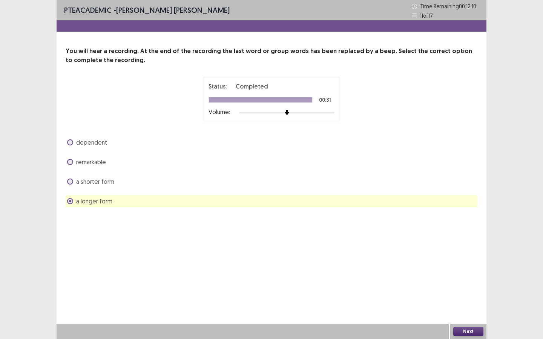
click at [445, 253] on button "Next" at bounding box center [468, 331] width 30 height 9
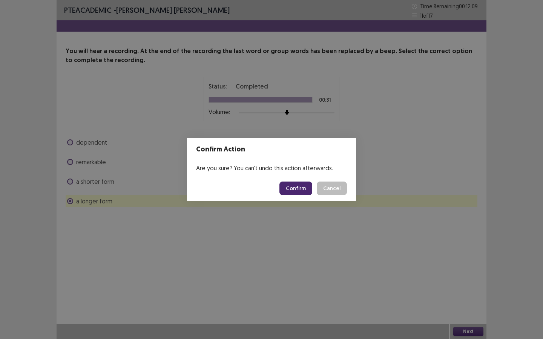
click at [297, 189] on button "Confirm" at bounding box center [295, 189] width 33 height 14
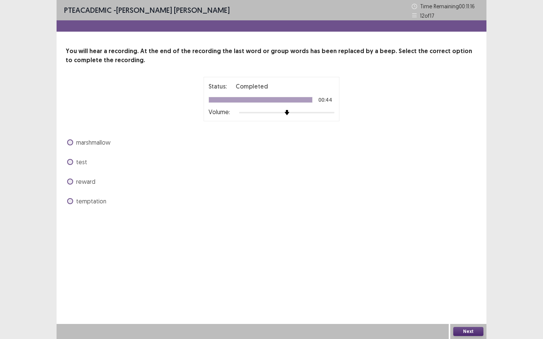
click at [92, 202] on span "temptation" at bounding box center [91, 201] width 30 height 9
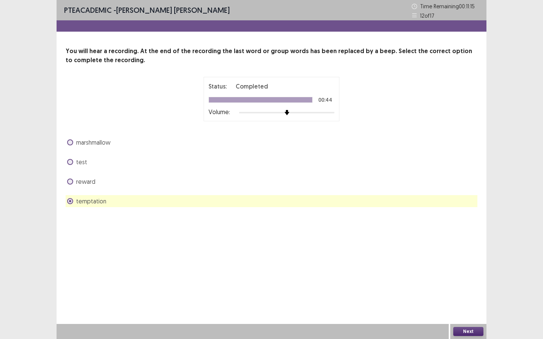
click at [92, 202] on span "temptation" at bounding box center [91, 201] width 30 height 9
click at [445, 253] on button "Next" at bounding box center [468, 331] width 30 height 9
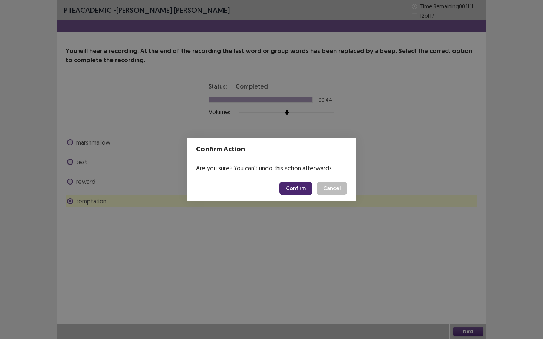
click at [293, 188] on button "Confirm" at bounding box center [295, 189] width 33 height 14
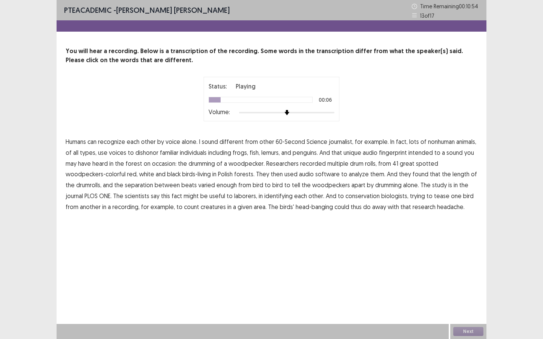
click at [343, 143] on span "journalist," at bounding box center [341, 141] width 25 height 9
click at [140, 155] on span "dishonor" at bounding box center [146, 152] width 23 height 9
click at [427, 154] on span "intended" at bounding box center [420, 152] width 25 height 9
click at [133, 187] on span "separation" at bounding box center [139, 185] width 28 height 9
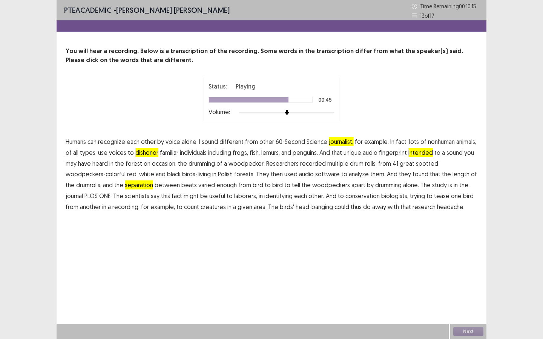
click at [240, 199] on span "laborers," at bounding box center [245, 196] width 23 height 9
click at [209, 208] on span "creatures" at bounding box center [213, 207] width 25 height 9
click at [445, 253] on button "Next" at bounding box center [468, 331] width 30 height 9
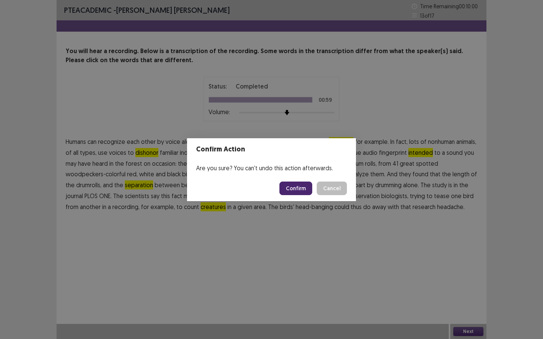
click at [291, 178] on footer "Confirm Cancel" at bounding box center [271, 189] width 169 height 26
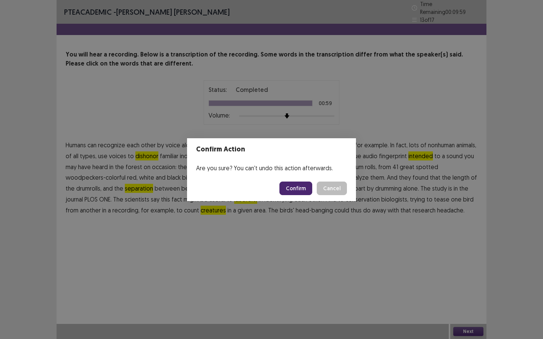
click at [293, 187] on button "Confirm" at bounding box center [295, 189] width 33 height 14
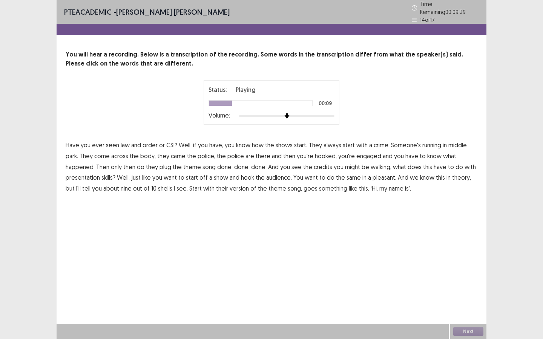
click at [445, 144] on span "middle" at bounding box center [457, 145] width 18 height 9
click at [167, 164] on span "plug" at bounding box center [166, 167] width 12 height 9
click at [378, 166] on span "walking," at bounding box center [381, 167] width 21 height 9
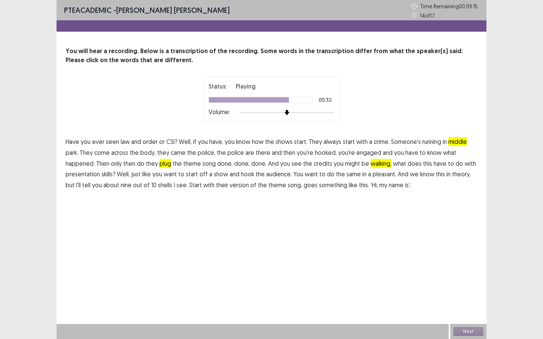
click at [373, 175] on span "pleasant." at bounding box center [385, 174] width 24 height 9
click at [162, 188] on span "shells" at bounding box center [165, 185] width 14 height 9
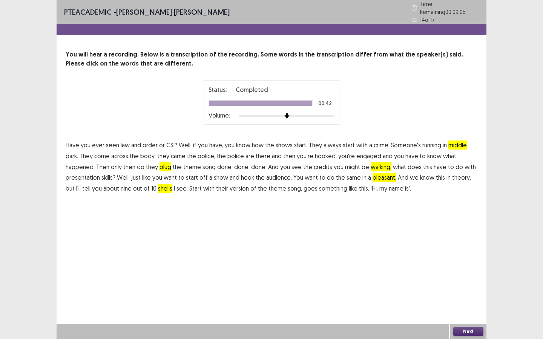
click at [445, 253] on button "Next" at bounding box center [468, 331] width 30 height 9
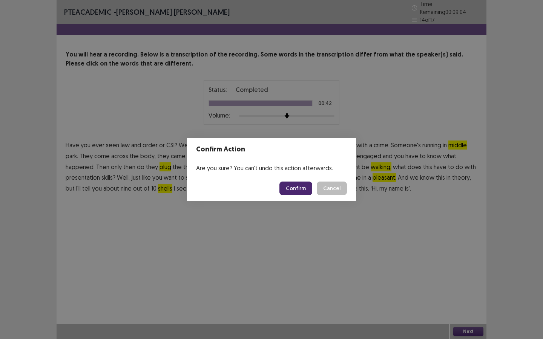
click at [299, 187] on button "Confirm" at bounding box center [295, 189] width 33 height 14
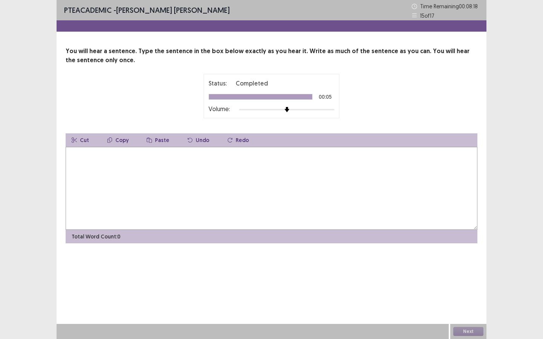
click at [310, 232] on div "Total Word Count: 0" at bounding box center [272, 237] width 412 height 14
click at [304, 192] on textarea at bounding box center [272, 188] width 412 height 83
type textarea "*******"
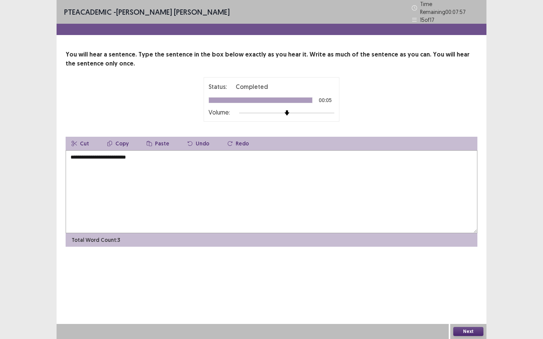
click at [122, 156] on textarea "**********" at bounding box center [272, 191] width 412 height 83
click at [127, 154] on textarea "**********" at bounding box center [272, 191] width 412 height 83
click at [155, 157] on textarea "**********" at bounding box center [272, 191] width 412 height 83
type textarea "**********"
click at [477, 333] on button "Next" at bounding box center [468, 331] width 30 height 9
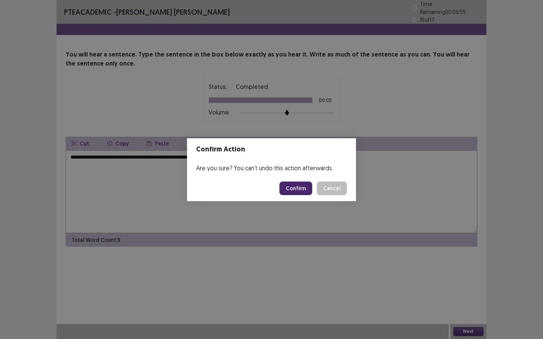
click at [295, 185] on button "Confirm" at bounding box center [295, 189] width 33 height 14
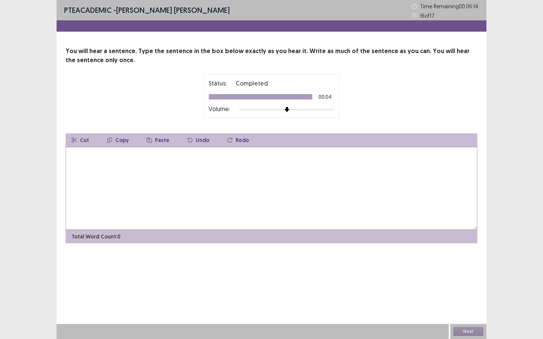
click at [287, 196] on textarea at bounding box center [272, 188] width 412 height 83
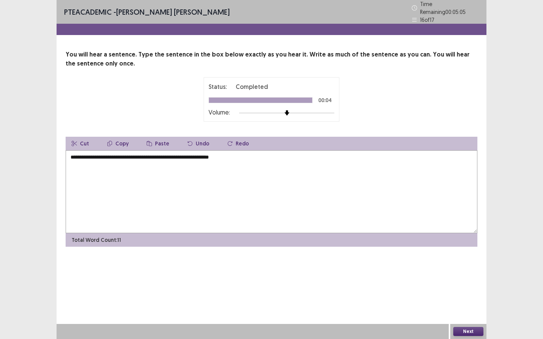
type textarea "**********"
click at [464, 332] on button "Next" at bounding box center [468, 331] width 30 height 9
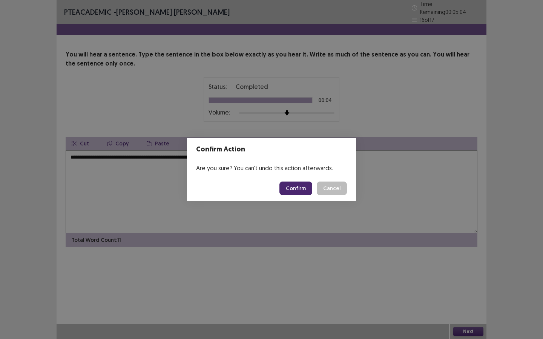
click at [296, 193] on button "Confirm" at bounding box center [295, 189] width 33 height 14
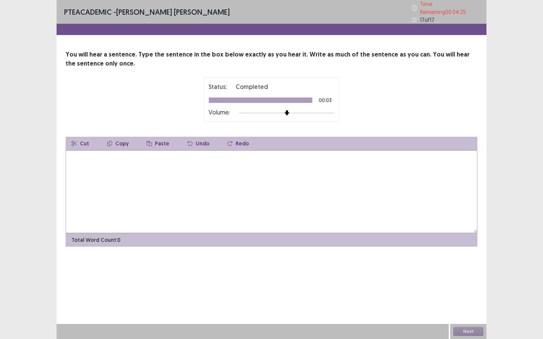
click at [245, 189] on textarea at bounding box center [272, 191] width 412 height 83
type textarea "**********"
click at [471, 330] on button "Next" at bounding box center [468, 331] width 30 height 9
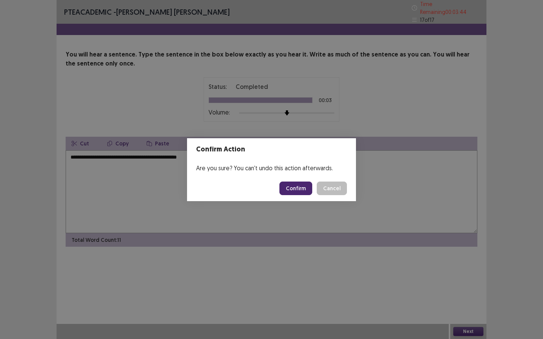
click at [294, 189] on button "Confirm" at bounding box center [295, 189] width 33 height 14
